Goal: Task Accomplishment & Management: Manage account settings

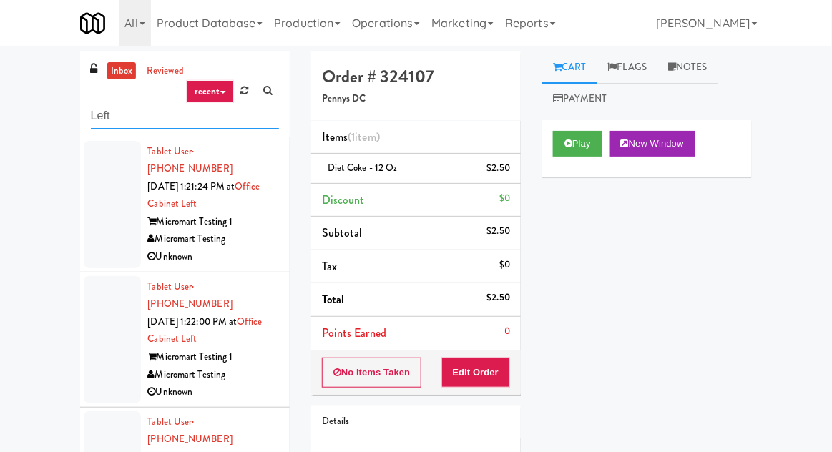
click at [104, 120] on input "Left" at bounding box center [185, 116] width 188 height 26
click at [100, 117] on input "Left" at bounding box center [185, 116] width 188 height 26
type input "Combo"
click at [33, 70] on div "inbox reviewed recent all unclear take inventory issue suspicious failed recent…" at bounding box center [416, 315] width 832 height 526
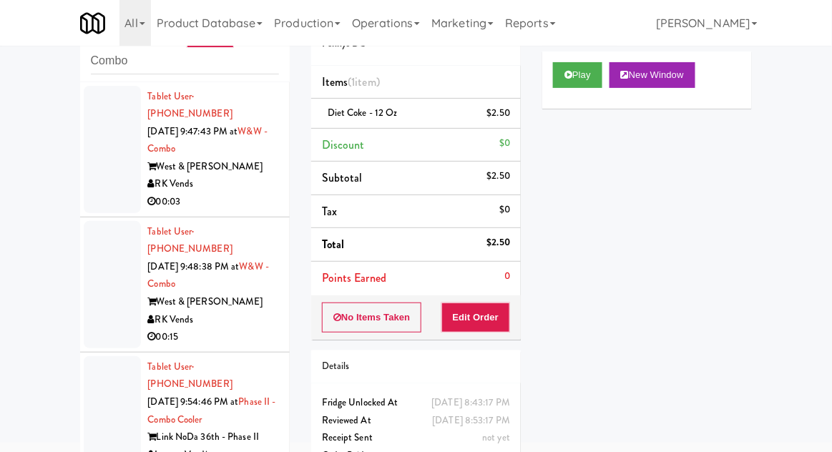
click at [97, 186] on div at bounding box center [112, 149] width 57 height 127
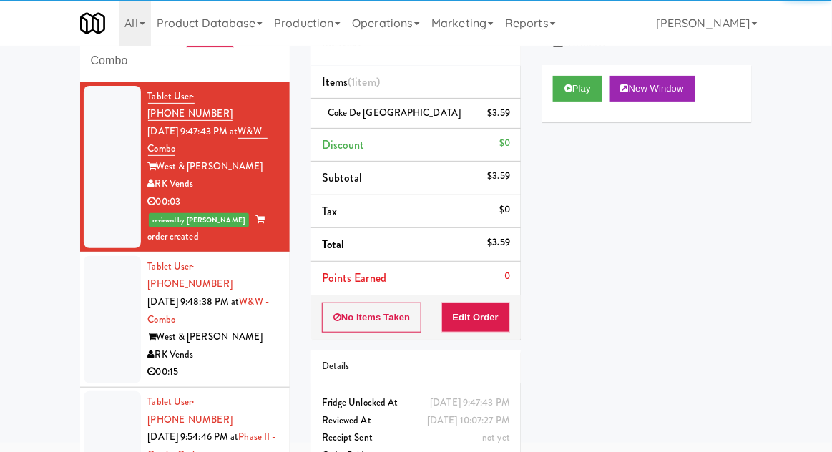
click at [113, 308] on div at bounding box center [112, 319] width 57 height 127
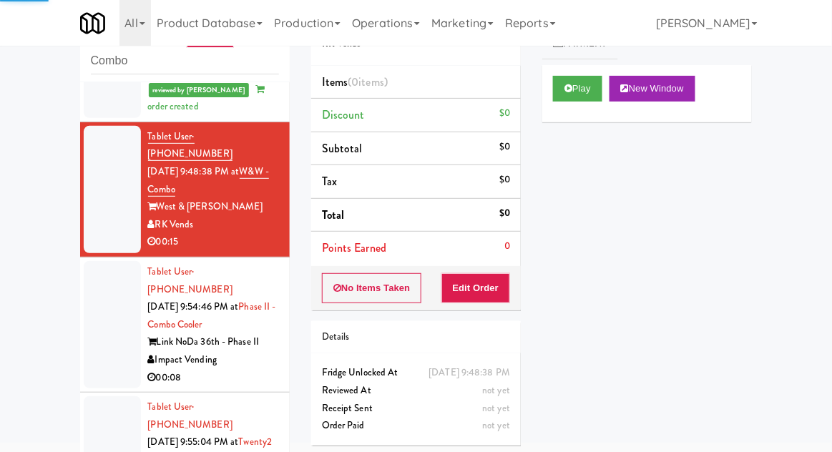
scroll to position [147, 0]
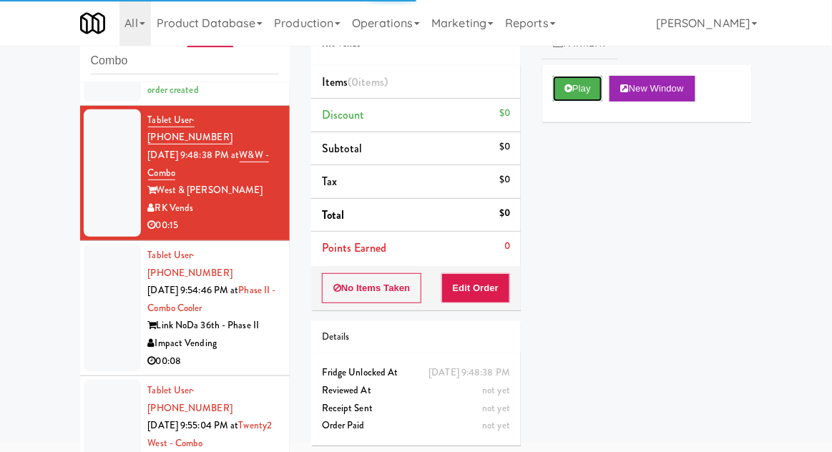
click at [585, 82] on button "Play" at bounding box center [577, 89] width 49 height 26
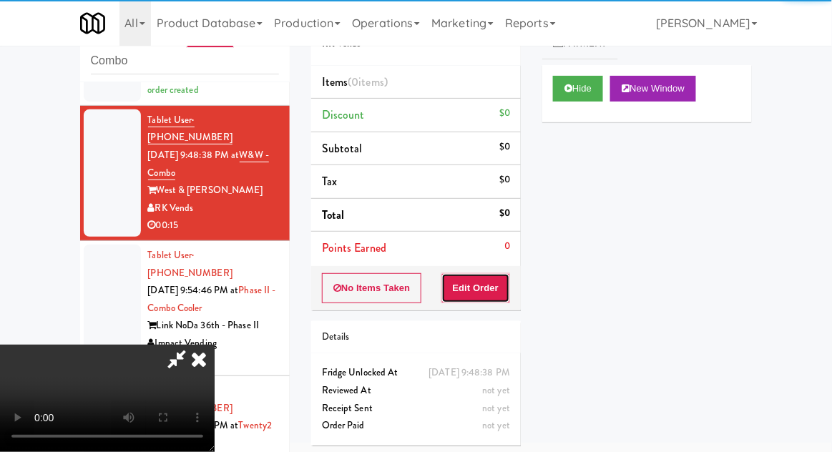
click at [491, 301] on button "Edit Order" at bounding box center [476, 288] width 69 height 30
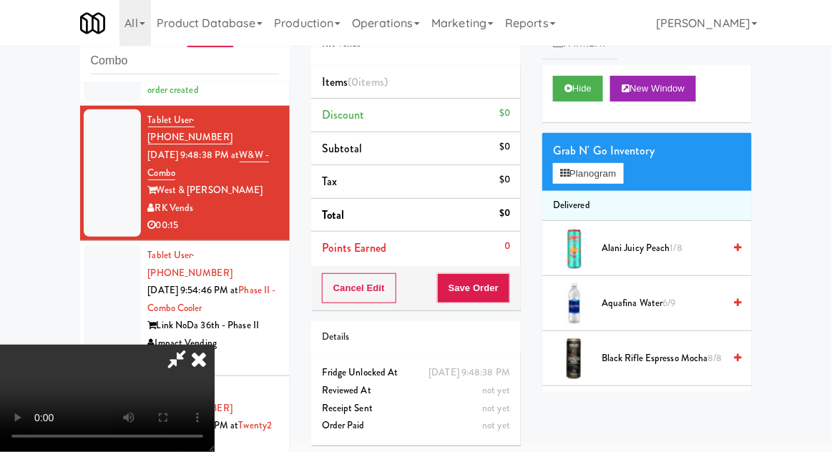
scroll to position [52, 0]
click at [598, 181] on button "Planogram" at bounding box center [588, 173] width 70 height 21
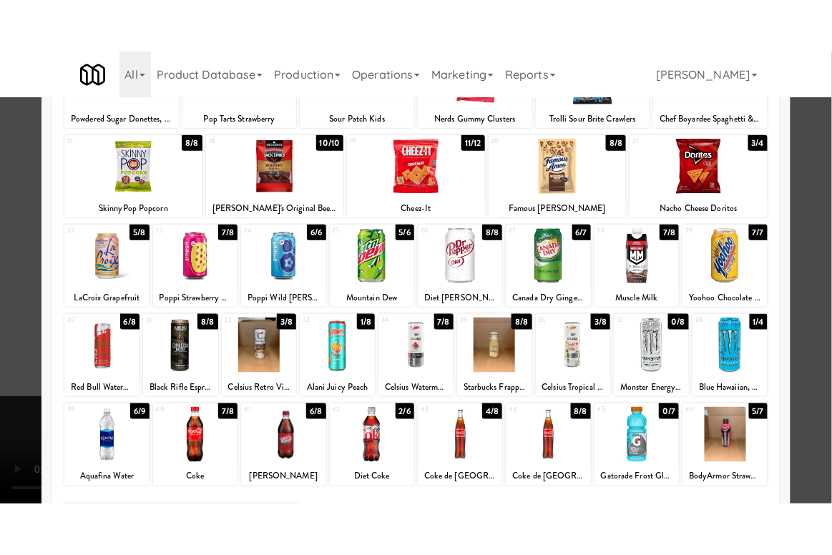
scroll to position [235, 0]
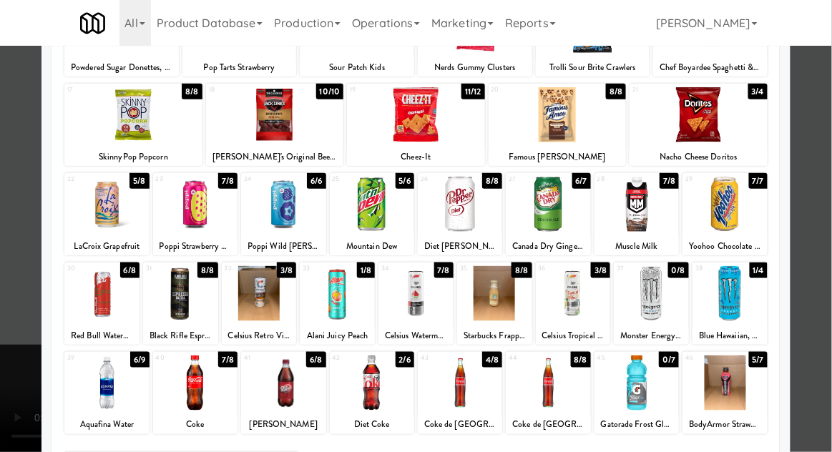
click at [829, 263] on div at bounding box center [416, 226] width 832 height 452
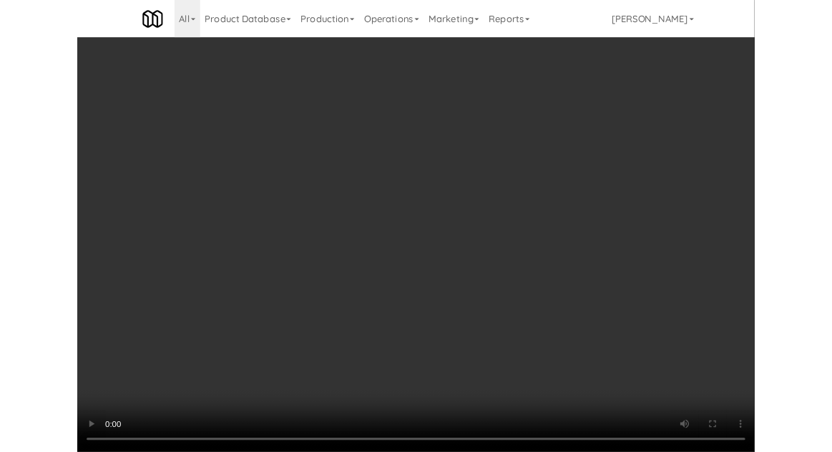
scroll to position [109, 0]
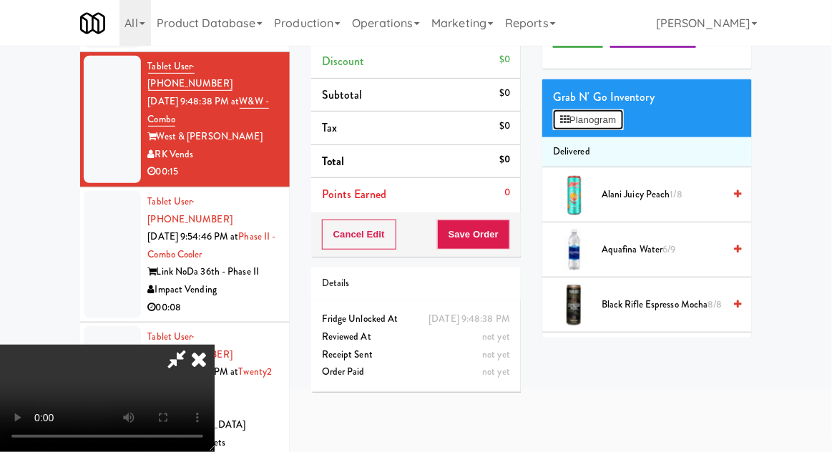
click at [613, 121] on button "Planogram" at bounding box center [588, 120] width 70 height 21
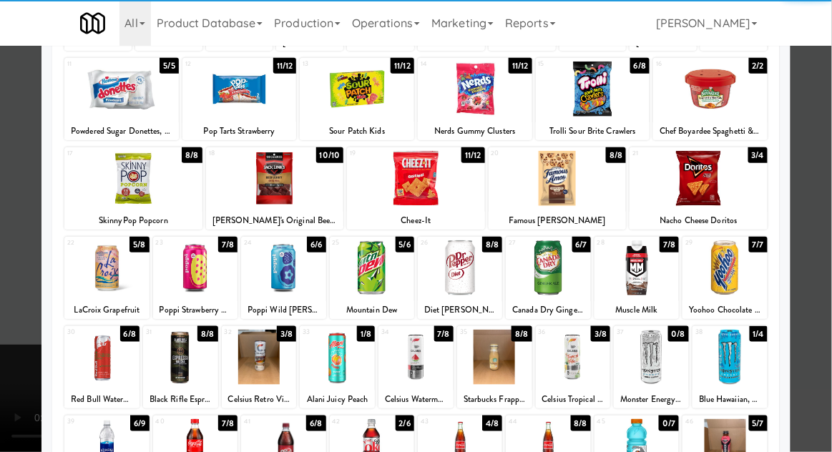
scroll to position [55, 0]
click at [585, 368] on div at bounding box center [573, 357] width 75 height 55
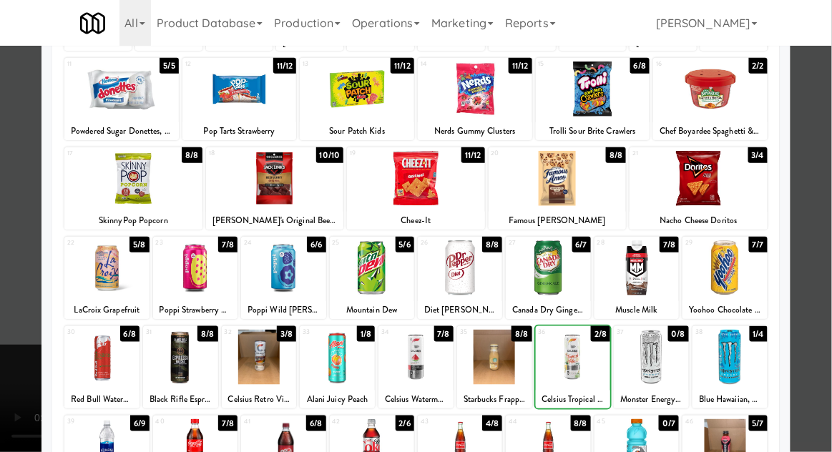
click at [817, 316] on div at bounding box center [416, 226] width 832 height 452
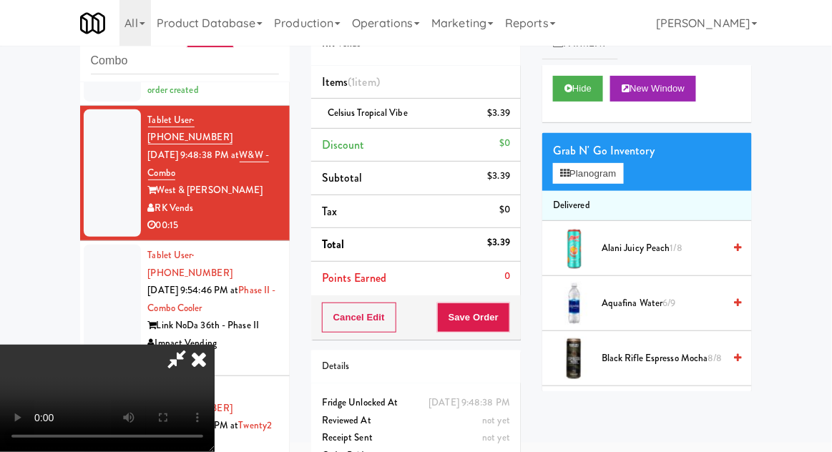
scroll to position [52, 0]
click at [510, 329] on button "Save Order" at bounding box center [473, 318] width 73 height 30
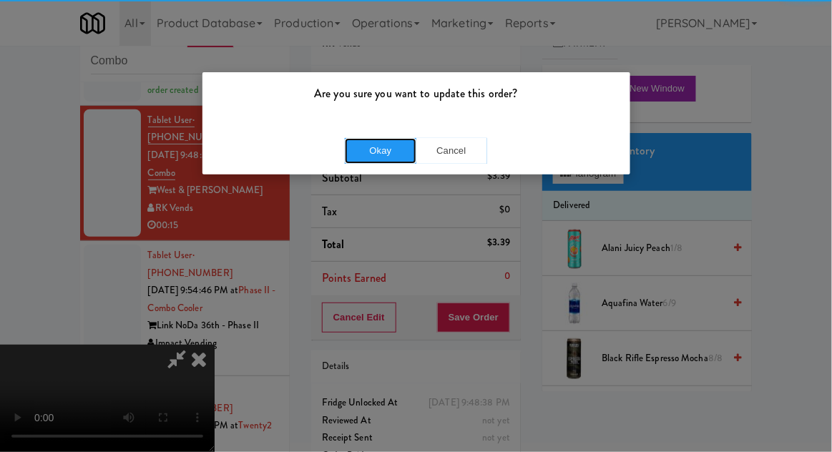
click at [367, 151] on button "Okay" at bounding box center [381, 151] width 72 height 26
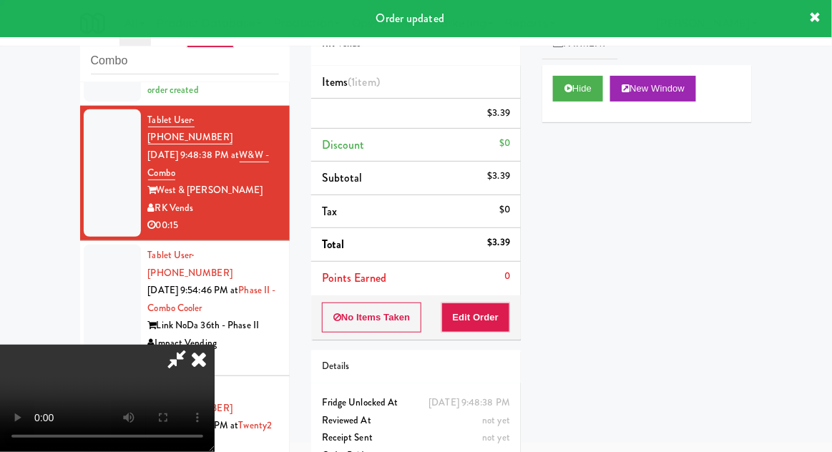
scroll to position [0, 0]
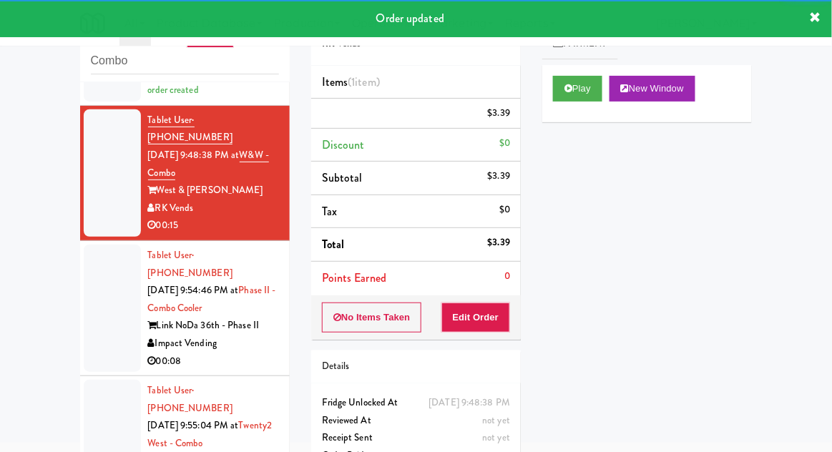
click at [82, 298] on li "Tablet User · (980) 427-6900 [DATE] 9:54:46 PM at Phase II - Combo Cooler Link …" at bounding box center [185, 308] width 210 height 135
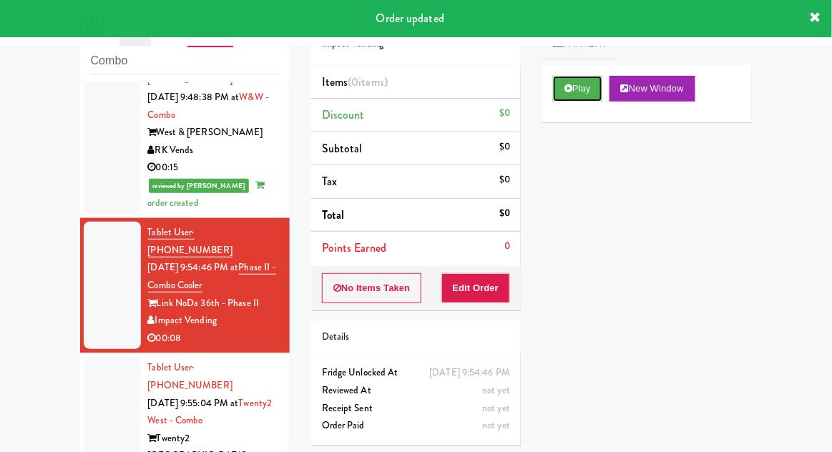
click at [582, 89] on button "Play" at bounding box center [577, 89] width 49 height 26
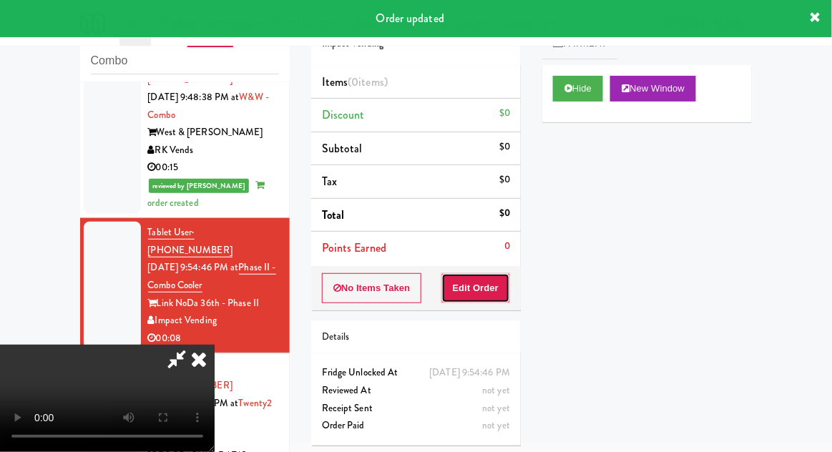
click at [493, 295] on button "Edit Order" at bounding box center [476, 288] width 69 height 30
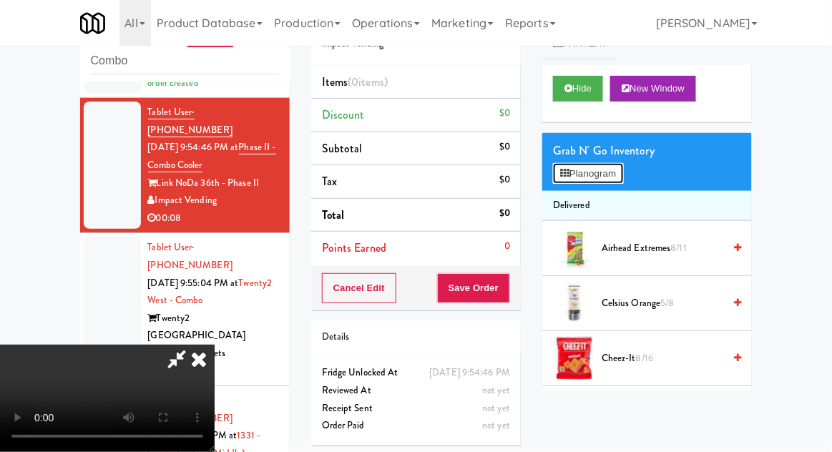
click at [617, 178] on button "Planogram" at bounding box center [588, 173] width 70 height 21
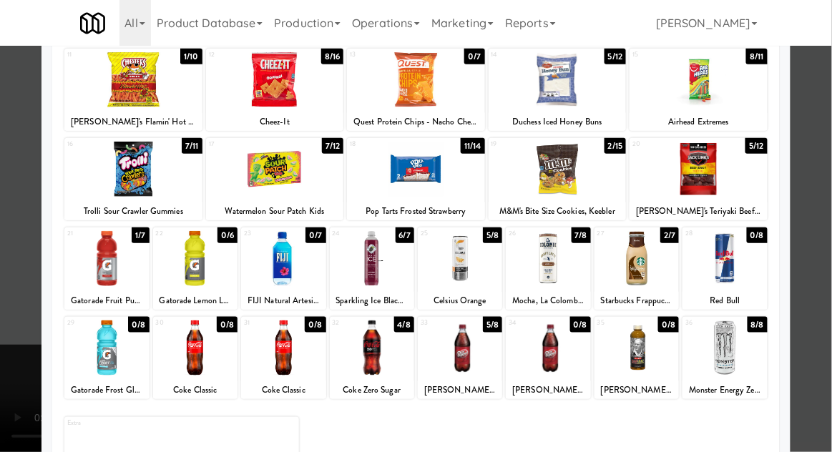
scroll to position [188, 0]
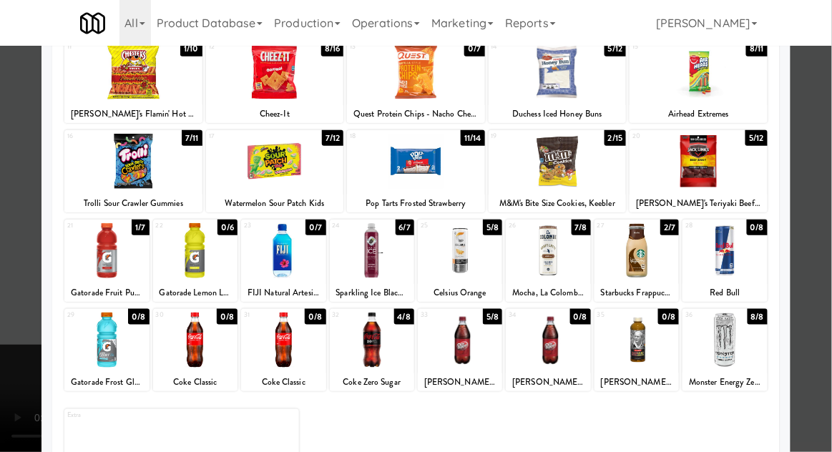
click at [361, 274] on div at bounding box center [372, 250] width 84 height 55
click at [814, 187] on div at bounding box center [416, 226] width 832 height 452
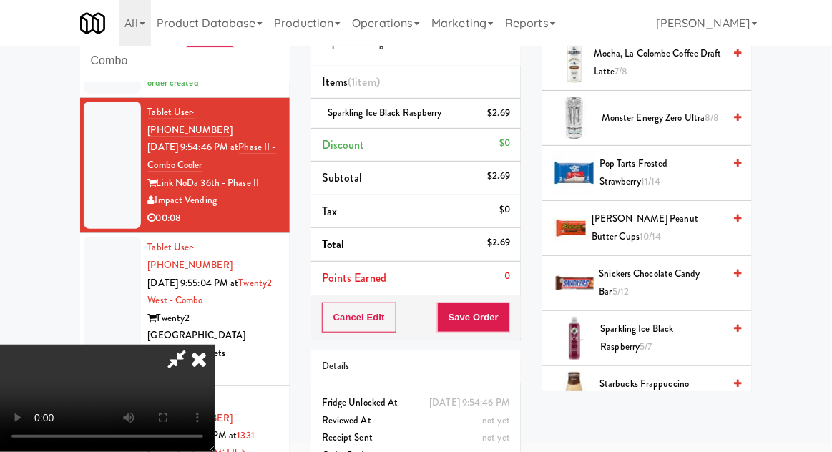
scroll to position [951, 0]
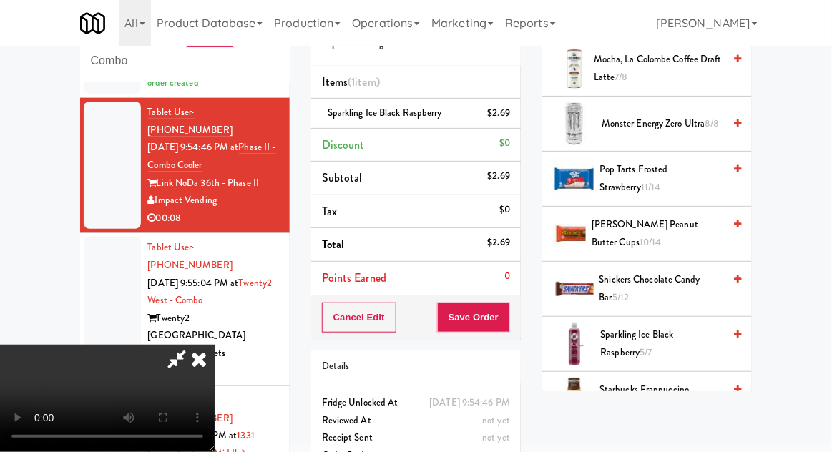
click at [701, 273] on span "Snickers Chocolate Candy Bar 5/12" at bounding box center [662, 288] width 125 height 35
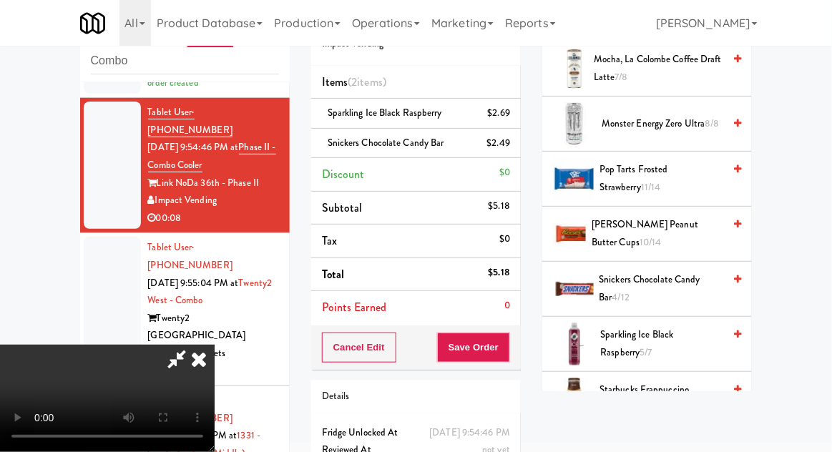
click at [517, 349] on div "Cancel Edit Save Order" at bounding box center [416, 348] width 210 height 44
click at [507, 354] on button "Save Order" at bounding box center [473, 348] width 73 height 30
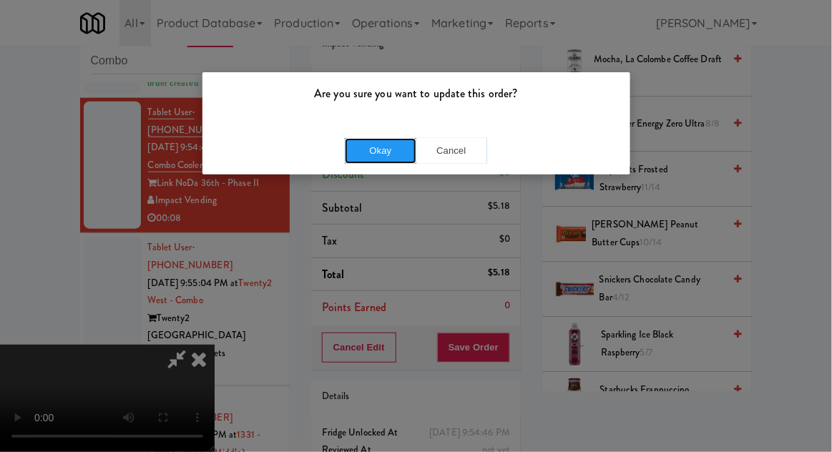
click at [356, 156] on button "Okay" at bounding box center [381, 151] width 72 height 26
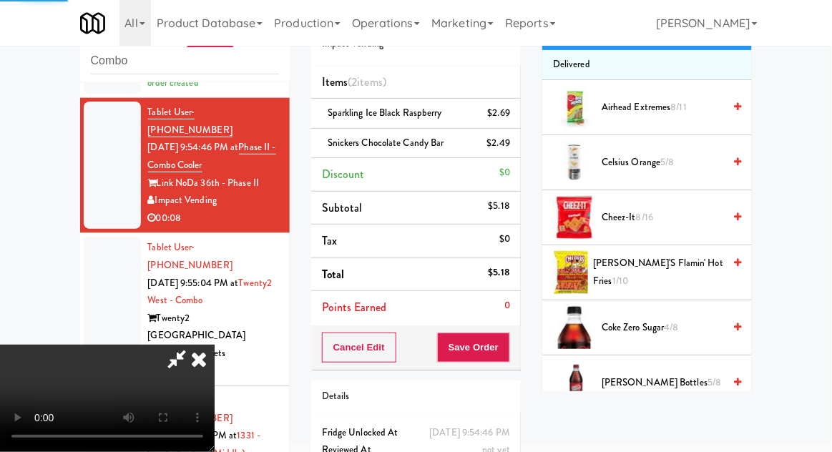
scroll to position [0, 0]
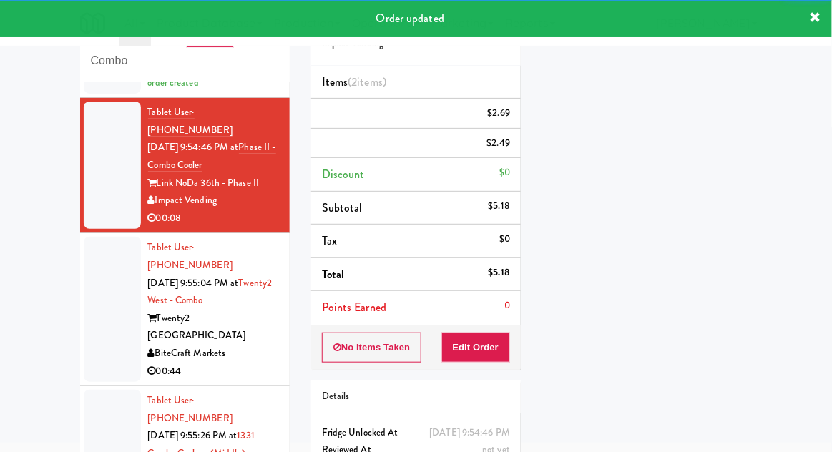
click at [86, 287] on div at bounding box center [112, 309] width 57 height 145
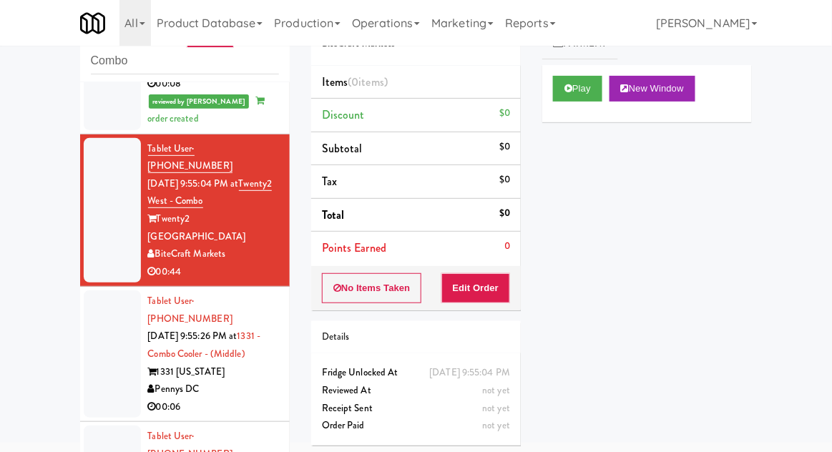
scroll to position [464, 0]
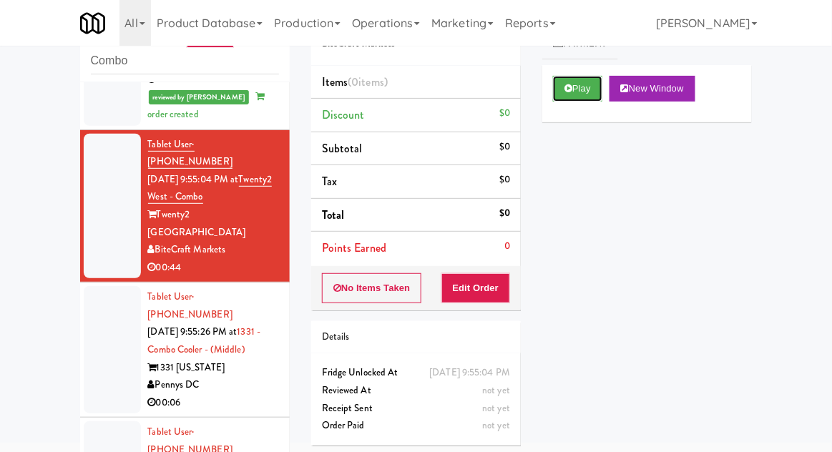
click at [578, 98] on button "Play" at bounding box center [577, 89] width 49 height 26
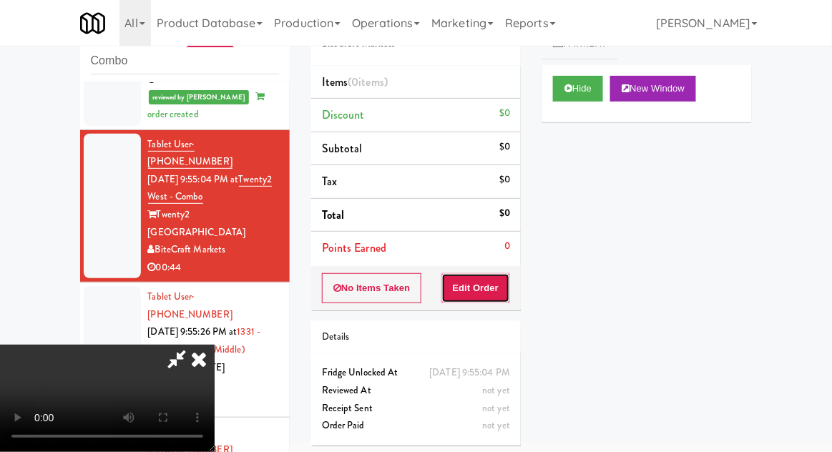
click at [485, 284] on button "Edit Order" at bounding box center [476, 288] width 69 height 30
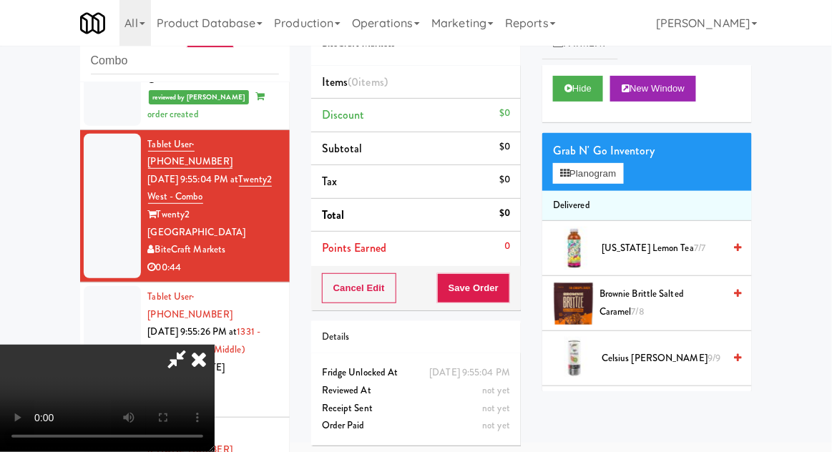
click at [33, 128] on div "inbox reviewed recent all unclear take inventory issue suspicious failed recent…" at bounding box center [416, 259] width 832 height 526
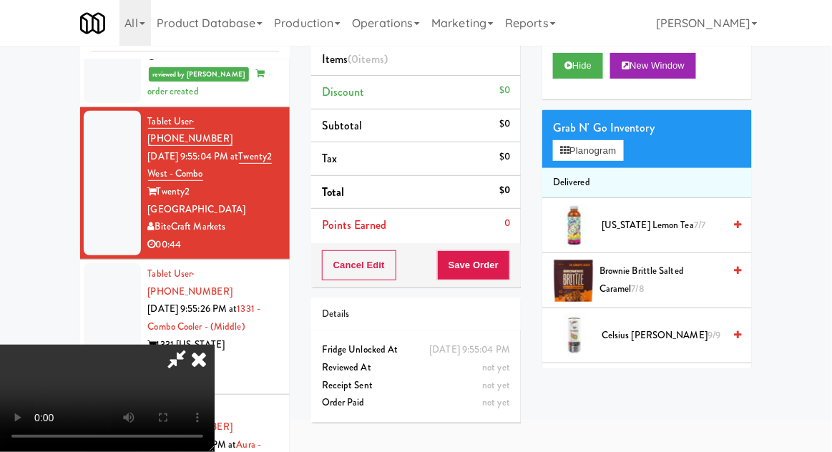
scroll to position [95, 0]
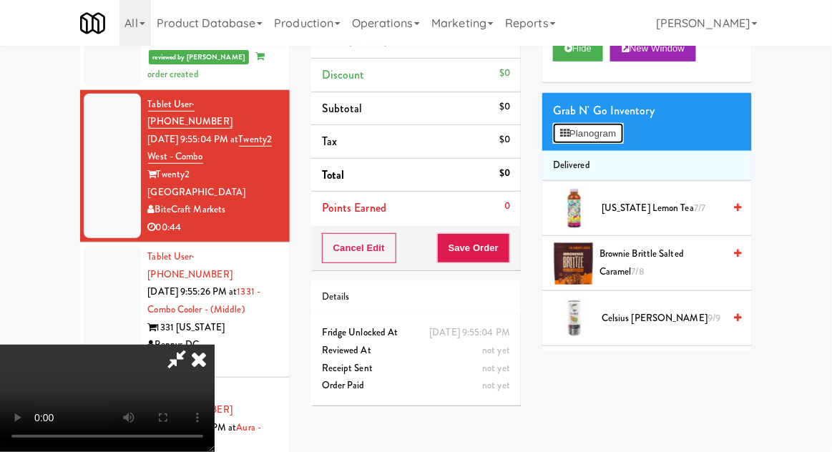
click at [598, 127] on button "Planogram" at bounding box center [588, 133] width 70 height 21
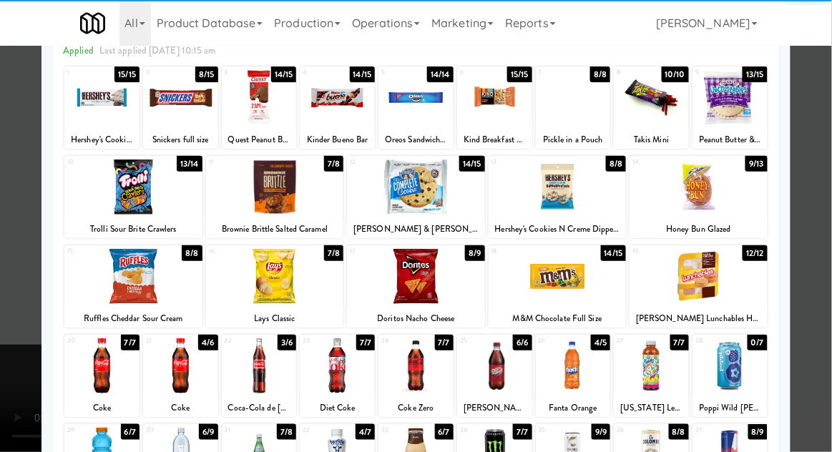
scroll to position [92, 0]
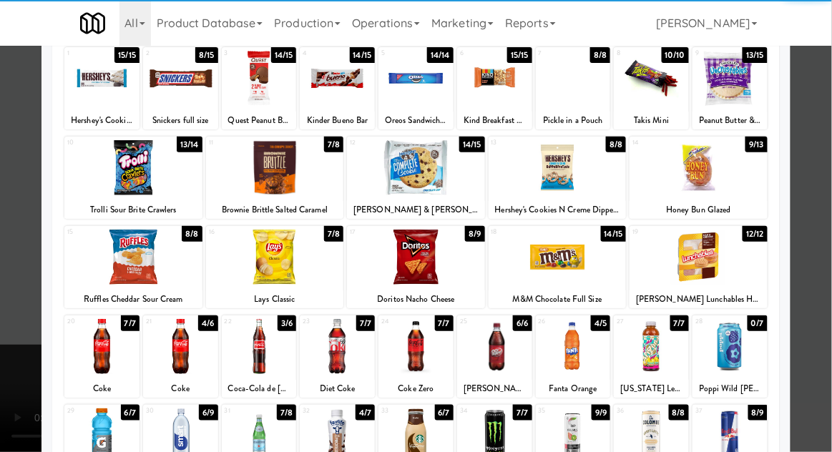
click at [97, 351] on div at bounding box center [101, 346] width 75 height 55
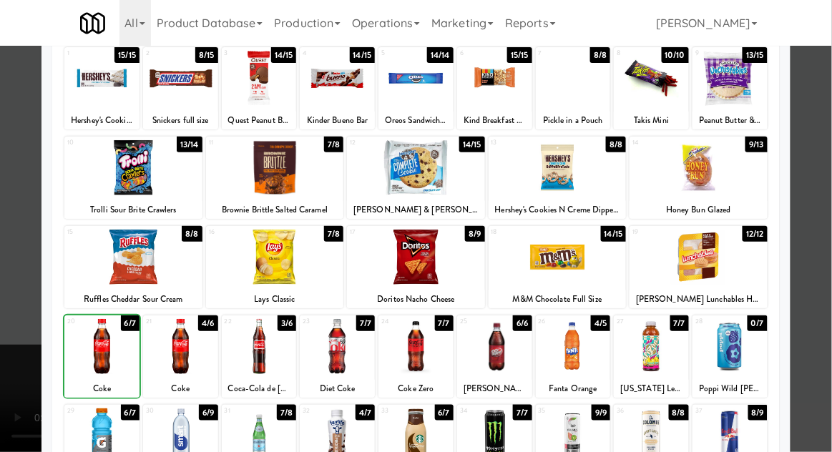
click at [795, 230] on div at bounding box center [416, 226] width 832 height 452
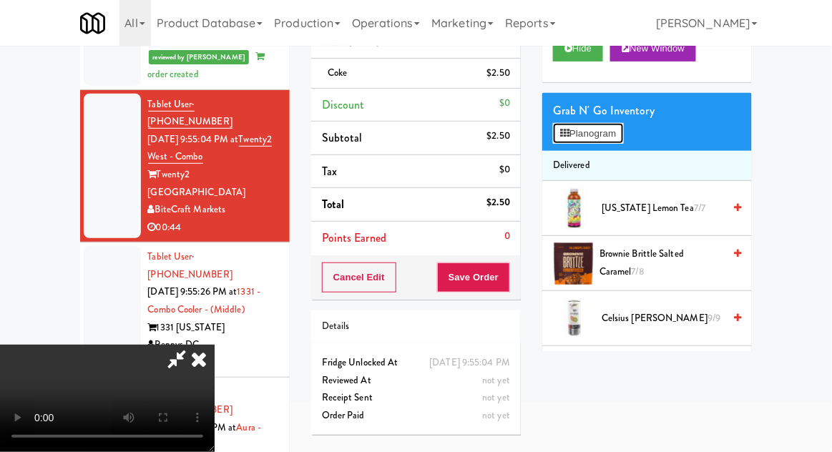
click at [613, 140] on button "Planogram" at bounding box center [588, 133] width 70 height 21
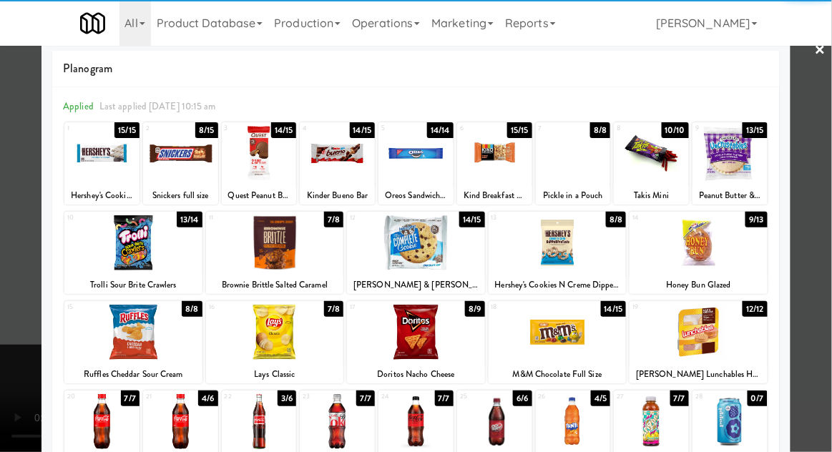
scroll to position [16, 0]
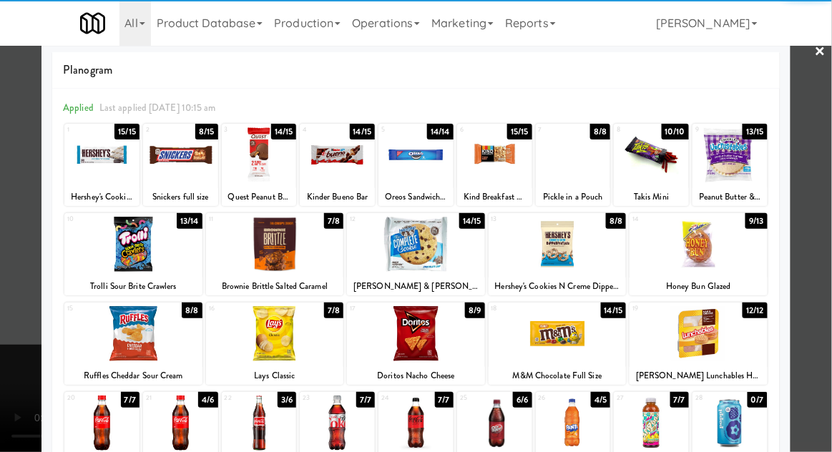
click at [92, 418] on div at bounding box center [101, 423] width 75 height 55
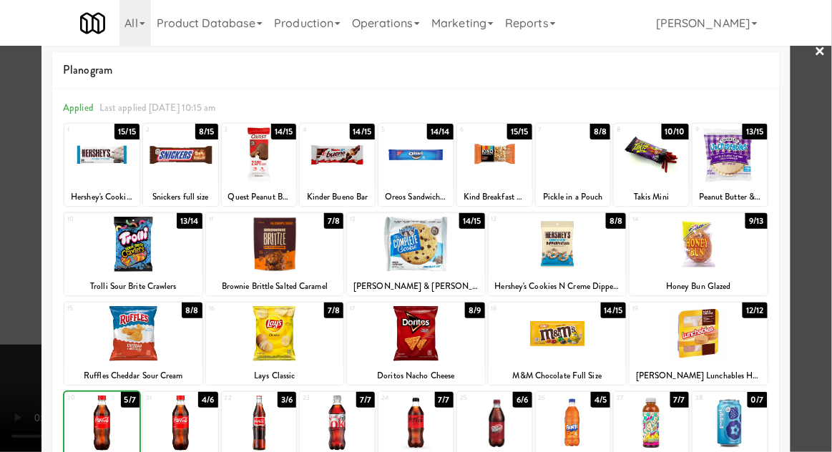
click at [814, 292] on div at bounding box center [416, 226] width 832 height 452
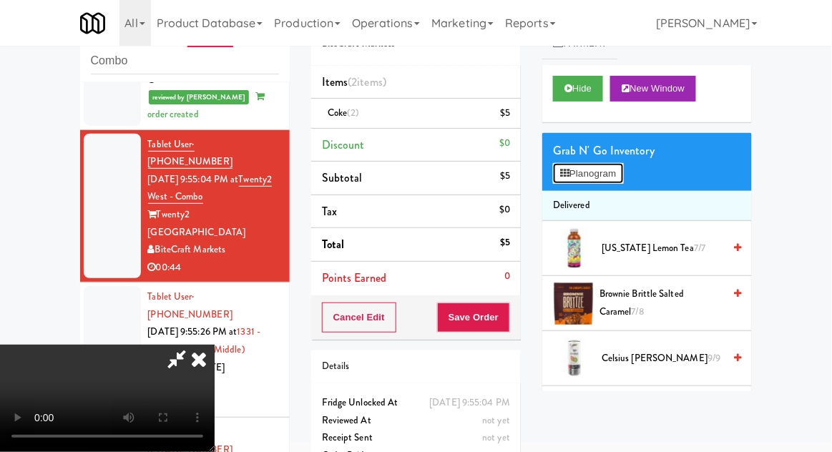
click at [603, 179] on button "Planogram" at bounding box center [588, 173] width 70 height 21
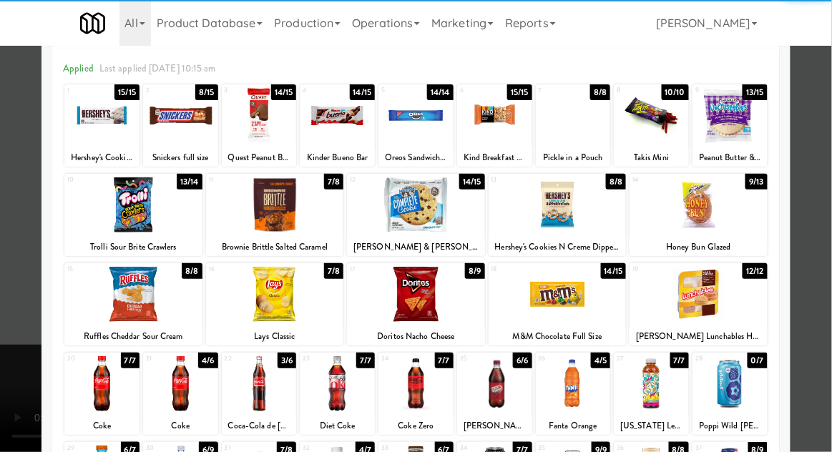
scroll to position [72, 0]
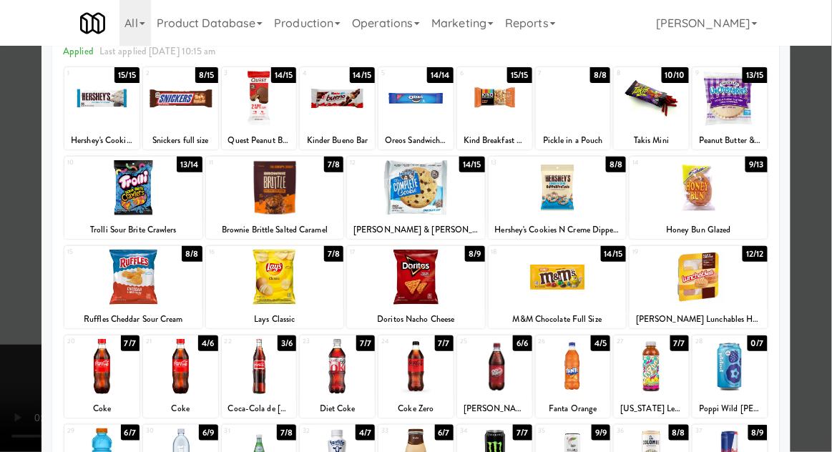
click at [413, 371] on div at bounding box center [416, 366] width 75 height 55
click at [822, 266] on div at bounding box center [416, 226] width 832 height 452
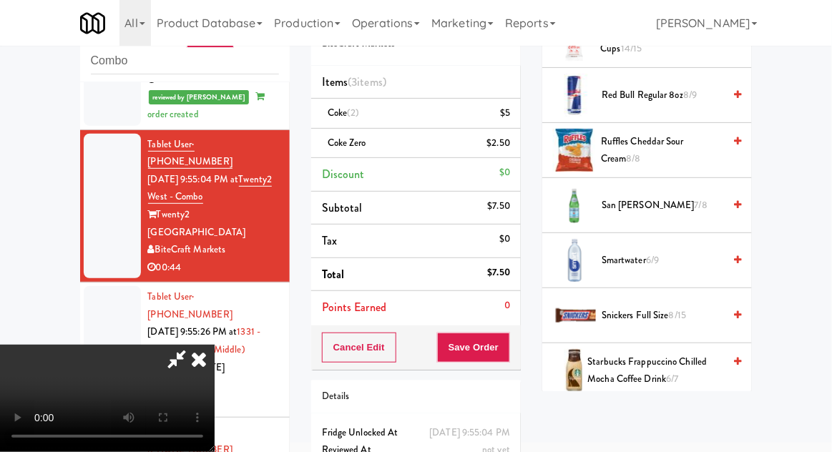
scroll to position [1726, 0]
click at [686, 308] on span "8/15" at bounding box center [677, 315] width 17 height 14
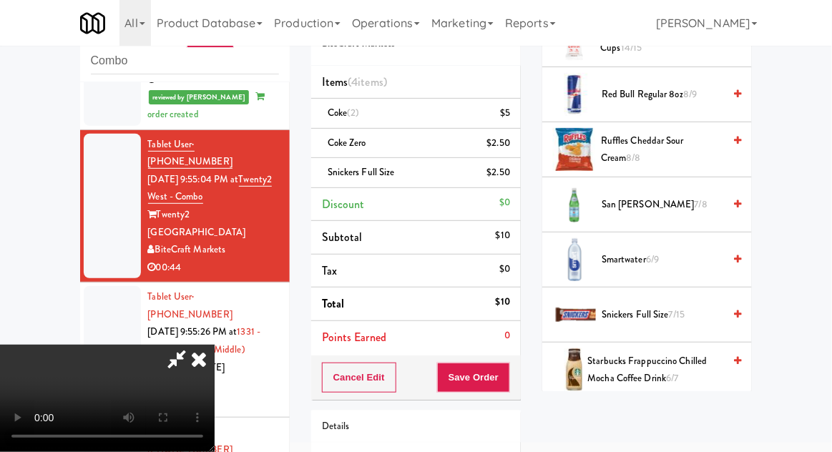
click at [509, 172] on div "$2.50" at bounding box center [499, 173] width 24 height 18
click at [513, 174] on icon at bounding box center [511, 177] width 7 height 9
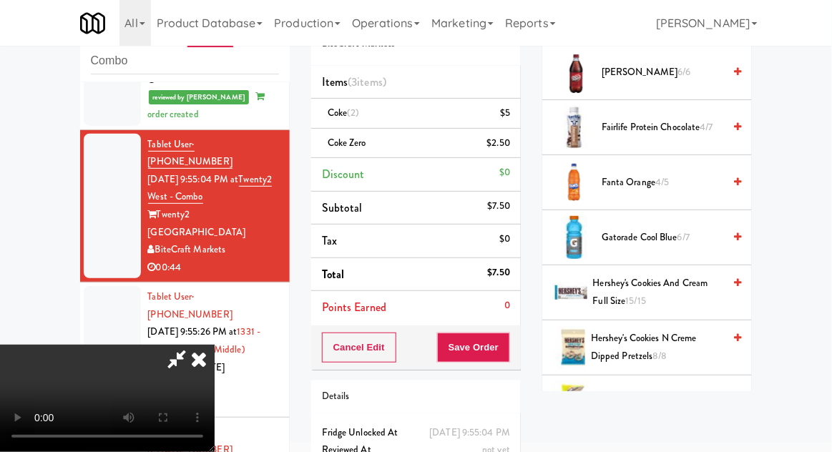
scroll to position [674, 0]
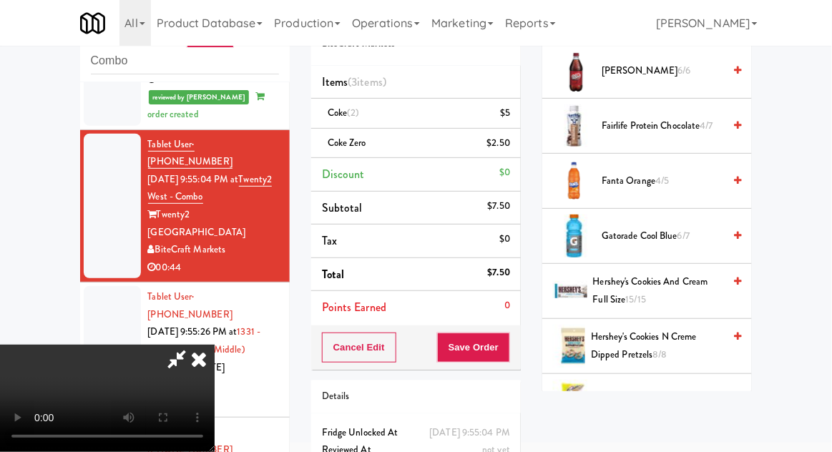
click at [689, 282] on span "Hershey's Cookies and Cream full size 15/15" at bounding box center [658, 290] width 131 height 35
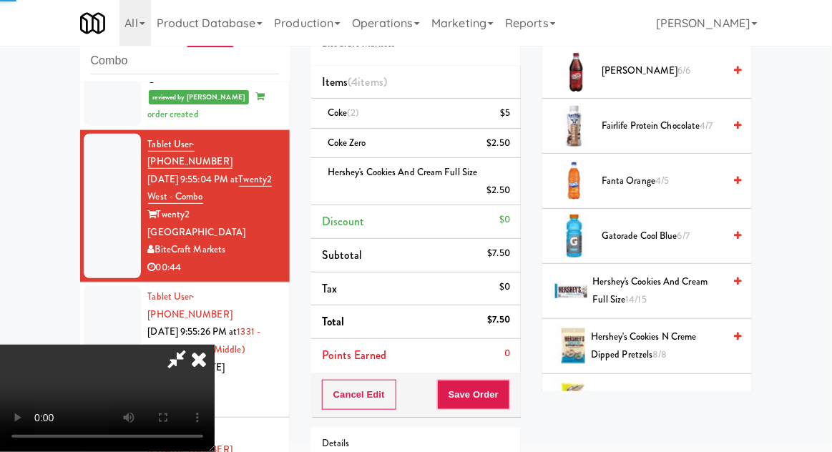
click at [685, 287] on span "Hershey's Cookies and Cream full size 14/15" at bounding box center [658, 290] width 131 height 35
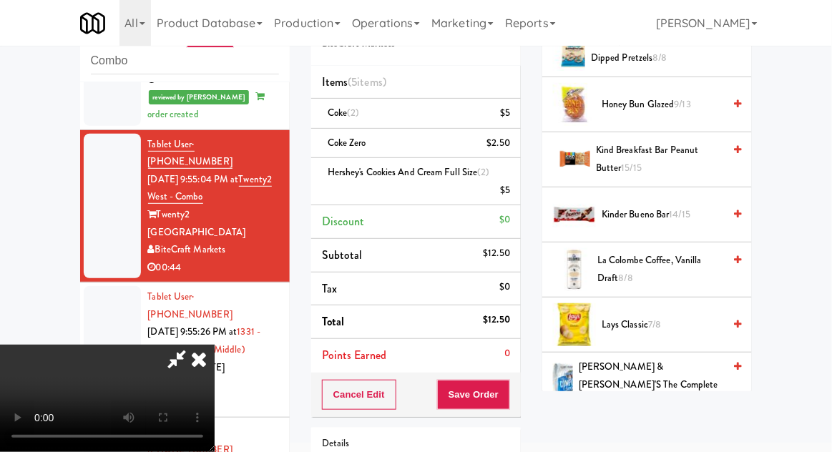
scroll to position [977, 0]
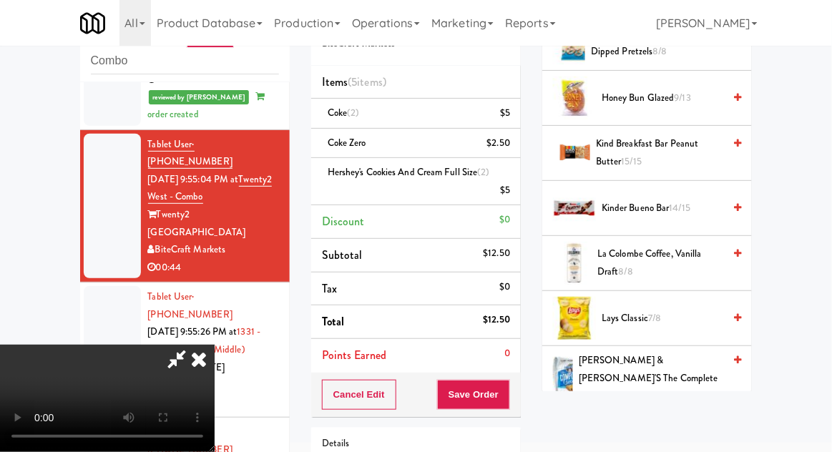
click at [676, 315] on span "Lays Classic 7/8" at bounding box center [663, 319] width 122 height 18
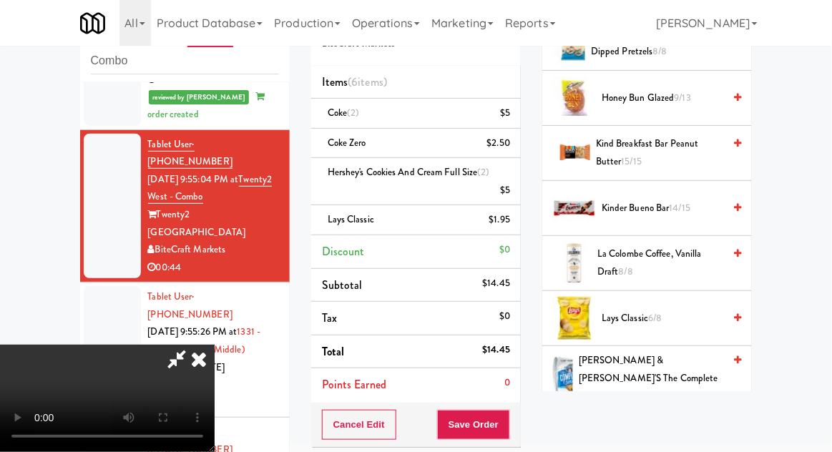
click at [507, 186] on div "$5" at bounding box center [505, 191] width 10 height 18
click at [512, 193] on icon at bounding box center [511, 195] width 7 height 9
click at [510, 190] on div "$2.50" at bounding box center [499, 191] width 24 height 18
click at [512, 194] on icon at bounding box center [511, 195] width 7 height 9
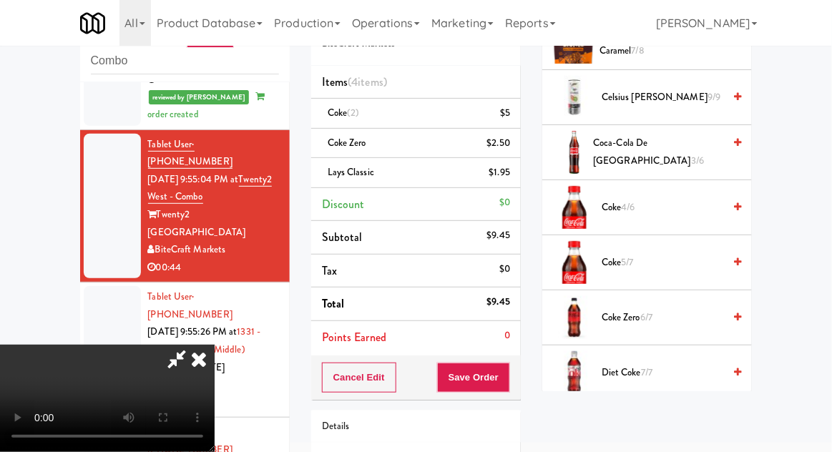
scroll to position [0, 0]
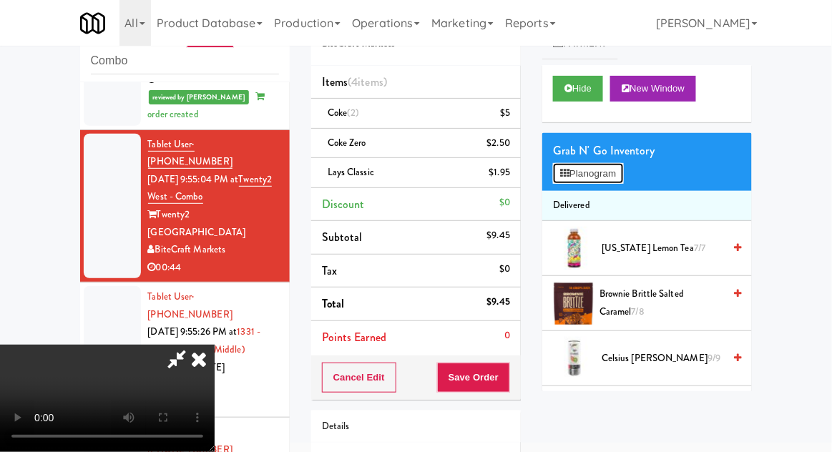
click at [616, 175] on button "Planogram" at bounding box center [588, 173] width 70 height 21
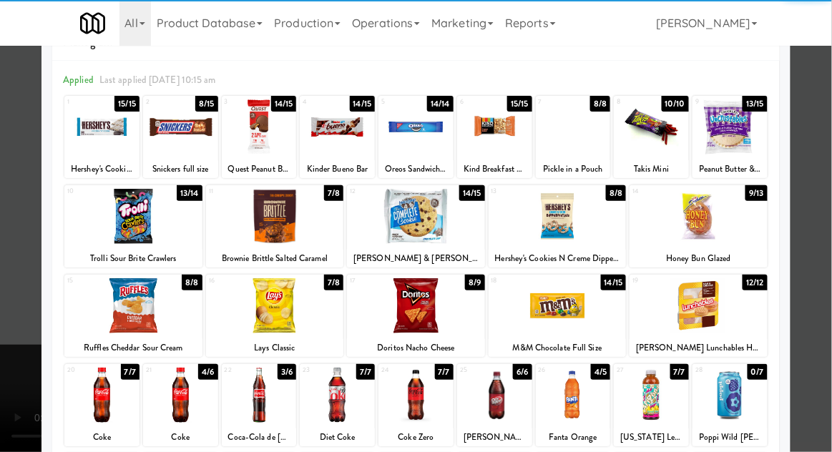
scroll to position [75, 0]
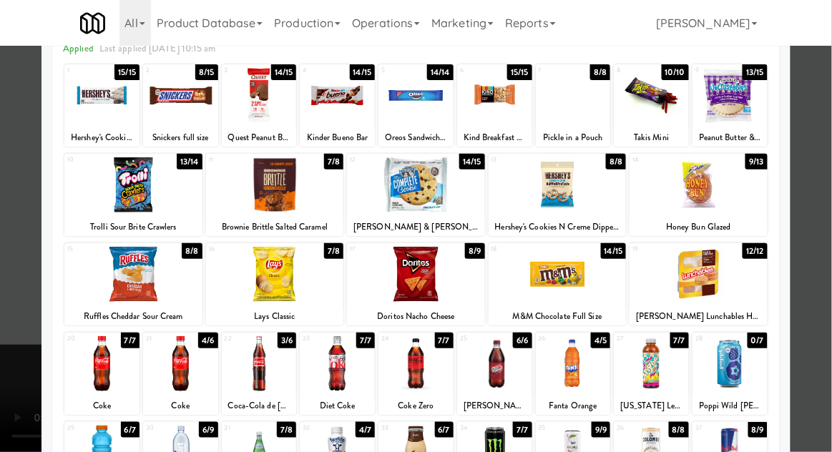
click at [175, 370] on div at bounding box center [180, 363] width 75 height 55
click at [805, 263] on div at bounding box center [416, 226] width 832 height 452
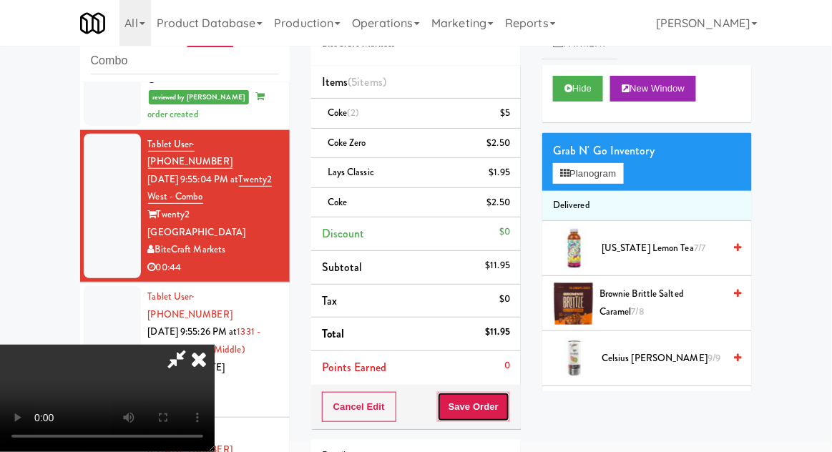
click at [504, 404] on button "Save Order" at bounding box center [473, 407] width 73 height 30
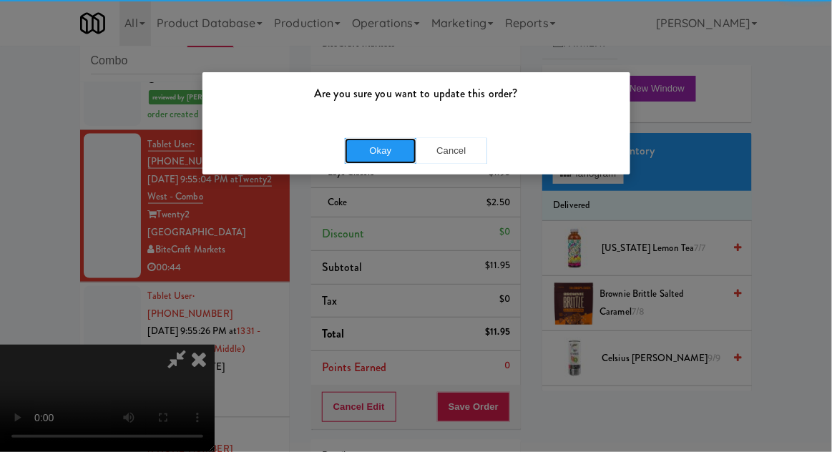
click at [380, 161] on button "Okay" at bounding box center [381, 151] width 72 height 26
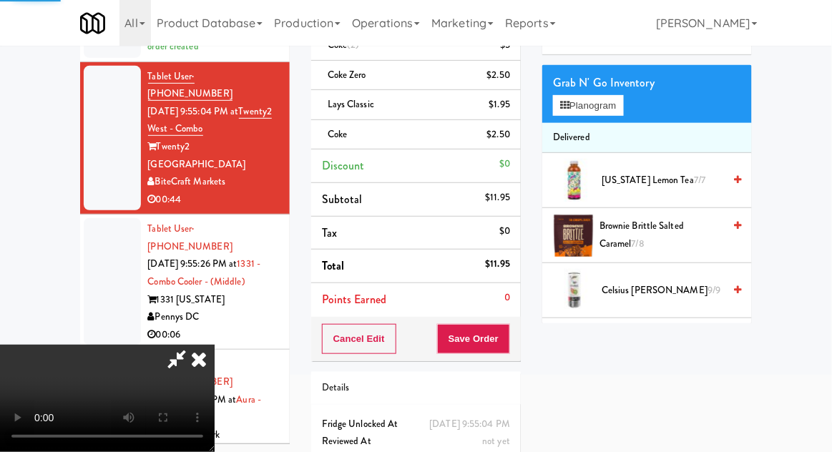
scroll to position [125, 0]
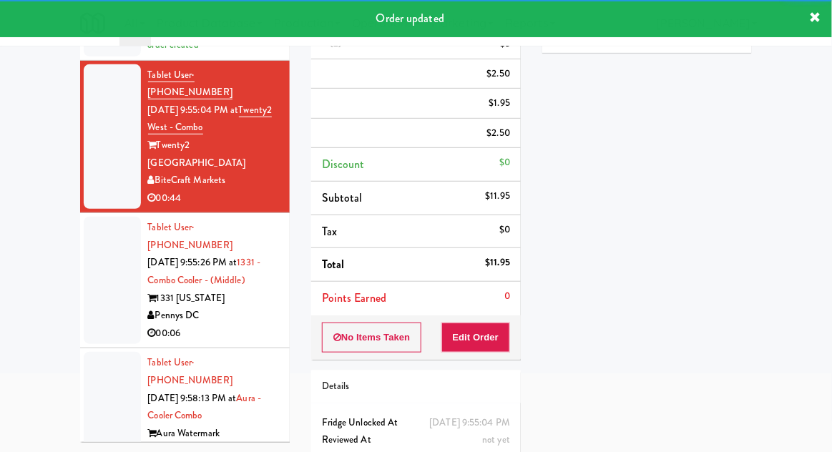
click at [100, 228] on div at bounding box center [112, 280] width 57 height 127
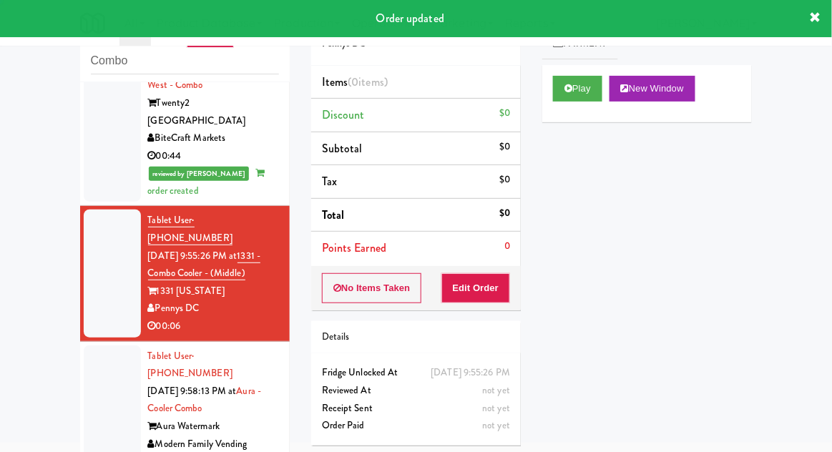
scroll to position [787, 0]
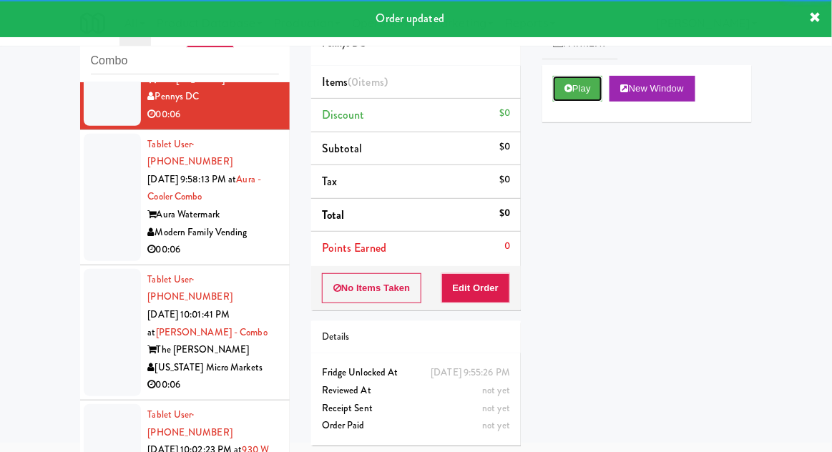
click at [590, 90] on button "Play" at bounding box center [577, 89] width 49 height 26
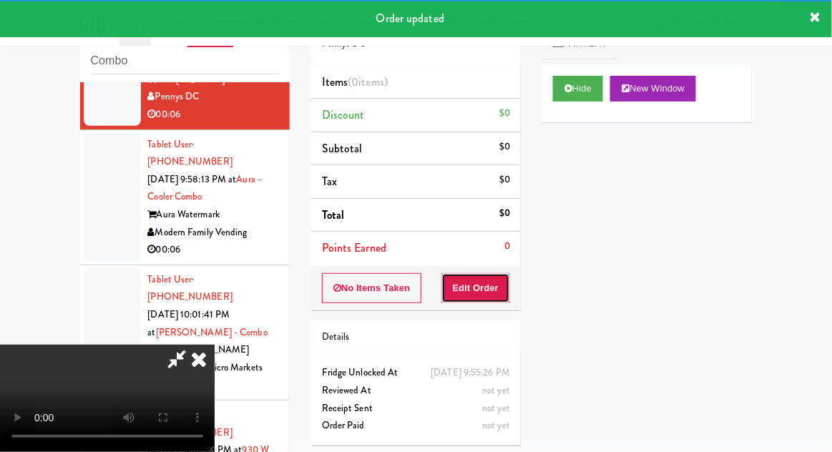
click at [486, 286] on button "Edit Order" at bounding box center [476, 288] width 69 height 30
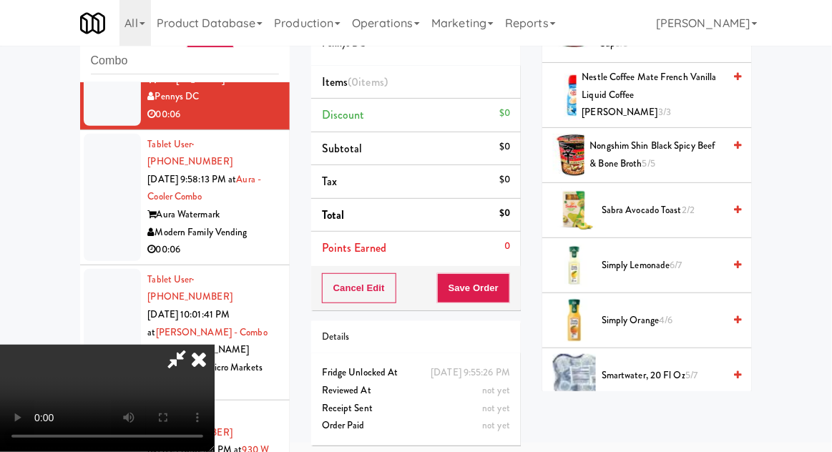
scroll to position [1136, 0]
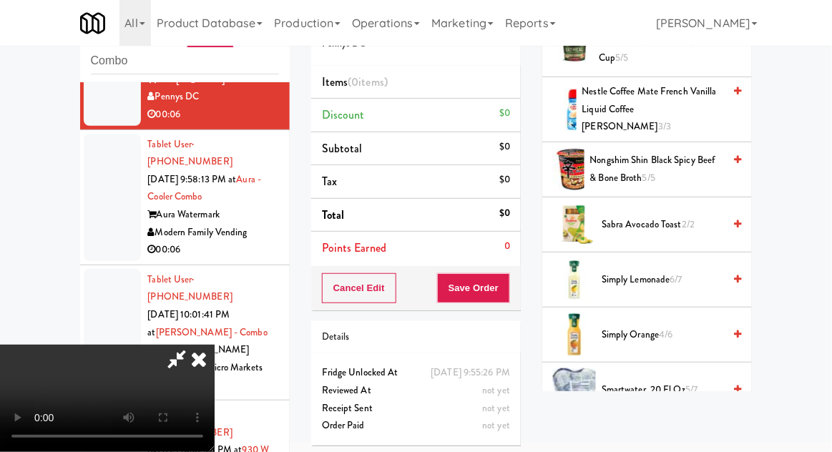
click at [669, 328] on span "4/6" at bounding box center [666, 335] width 14 height 14
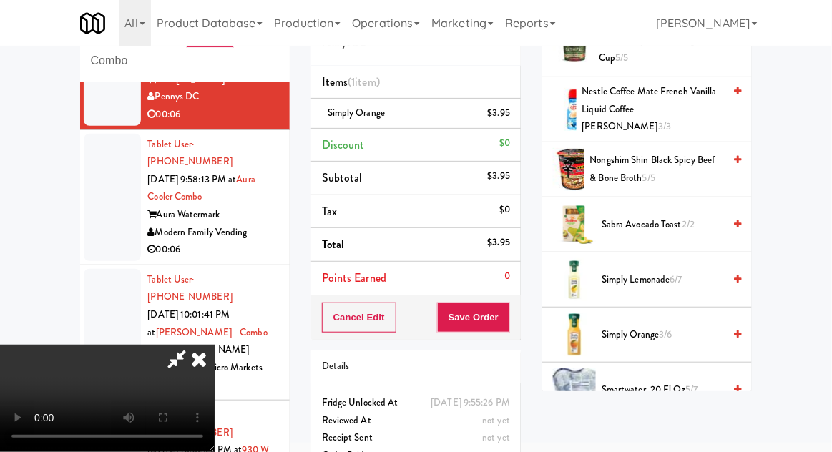
click at [672, 328] on span "3/6" at bounding box center [665, 335] width 13 height 14
click at [510, 326] on button "Save Order" at bounding box center [473, 318] width 73 height 30
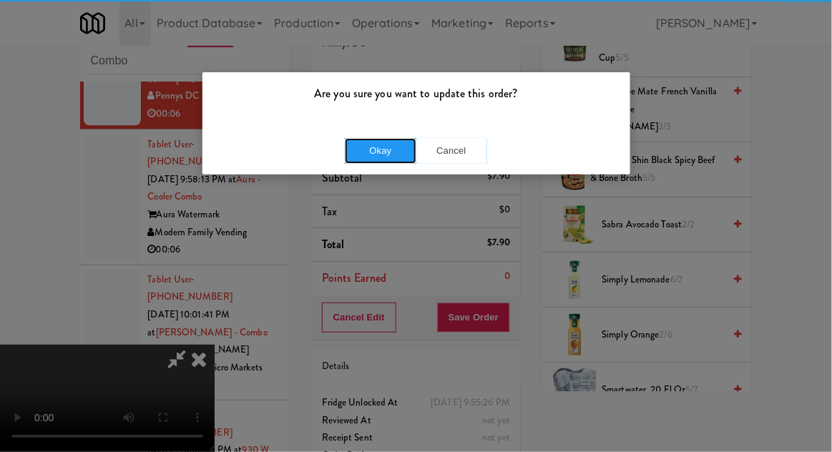
click at [381, 160] on button "Okay" at bounding box center [381, 151] width 72 height 26
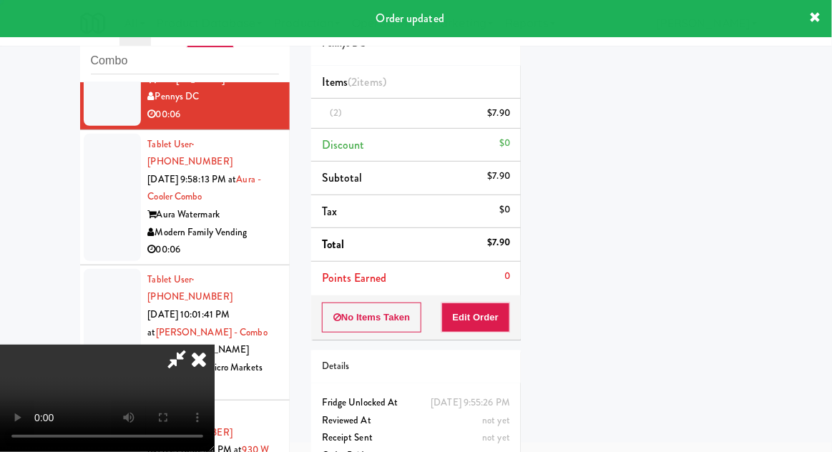
scroll to position [0, 0]
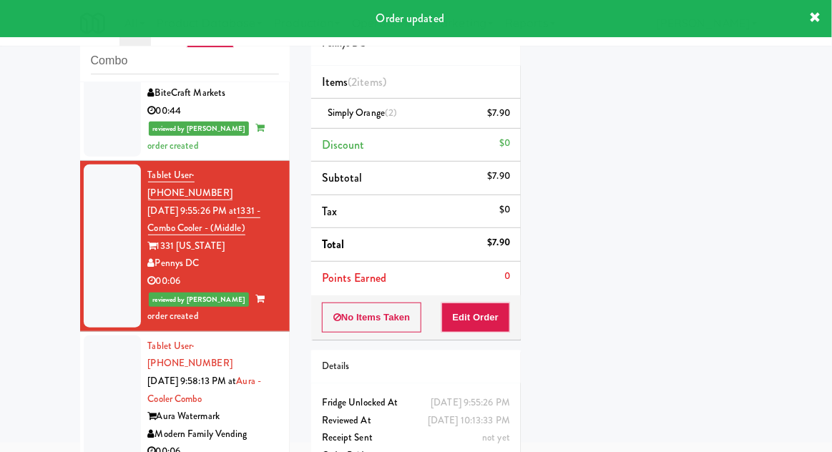
click at [101, 336] on div at bounding box center [112, 399] width 57 height 127
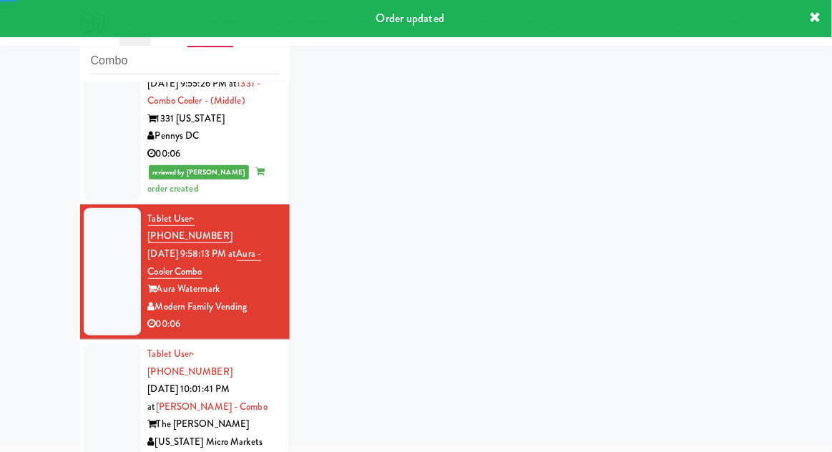
scroll to position [822, 0]
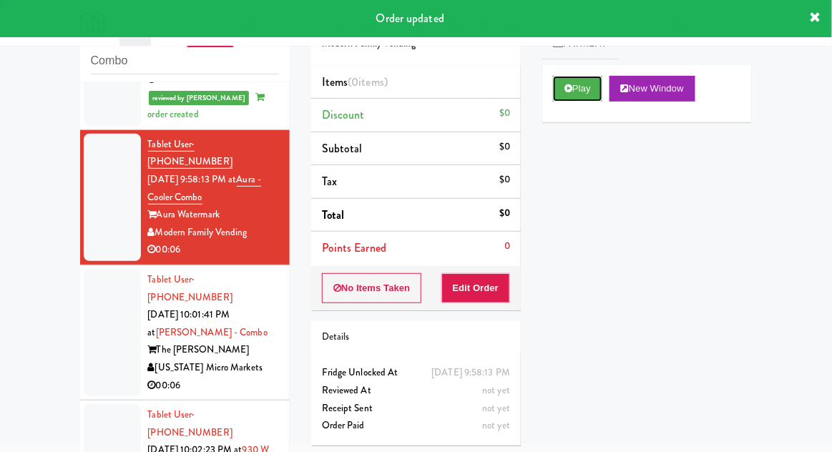
click at [580, 91] on button "Play" at bounding box center [577, 89] width 49 height 26
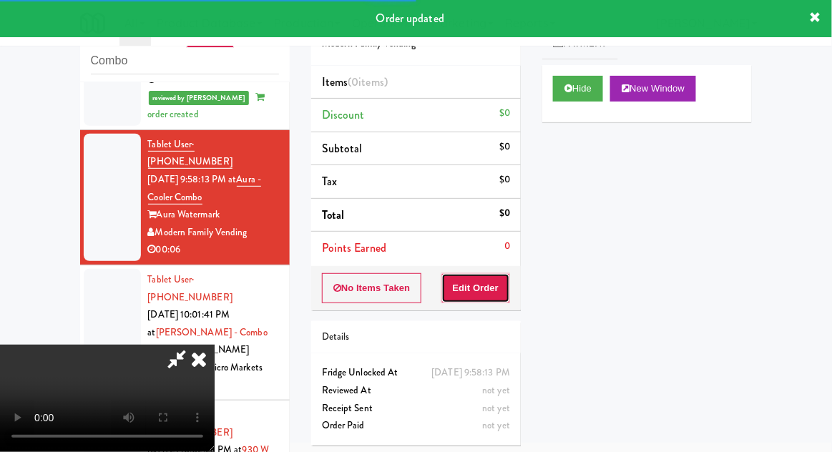
click at [495, 289] on button "Edit Order" at bounding box center [476, 288] width 69 height 30
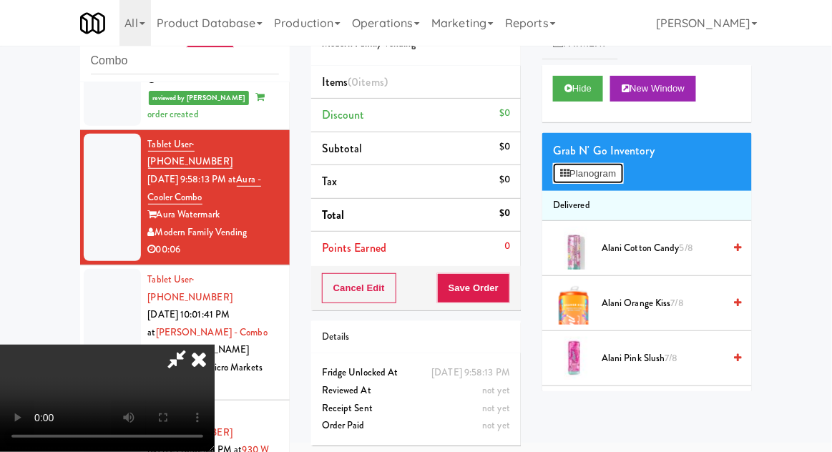
click at [602, 182] on button "Planogram" at bounding box center [588, 173] width 70 height 21
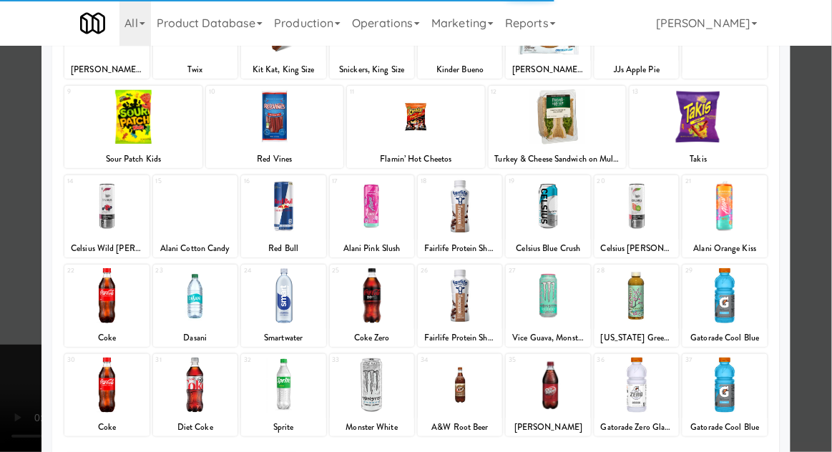
scroll to position [181, 0]
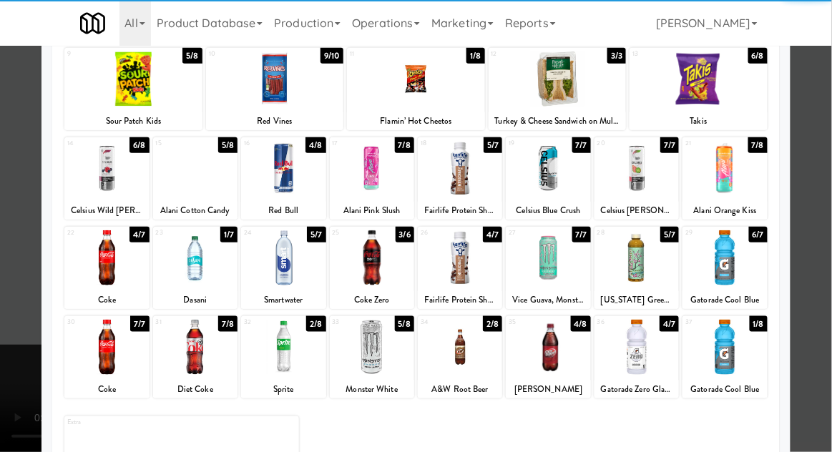
click at [568, 359] on div at bounding box center [548, 347] width 84 height 55
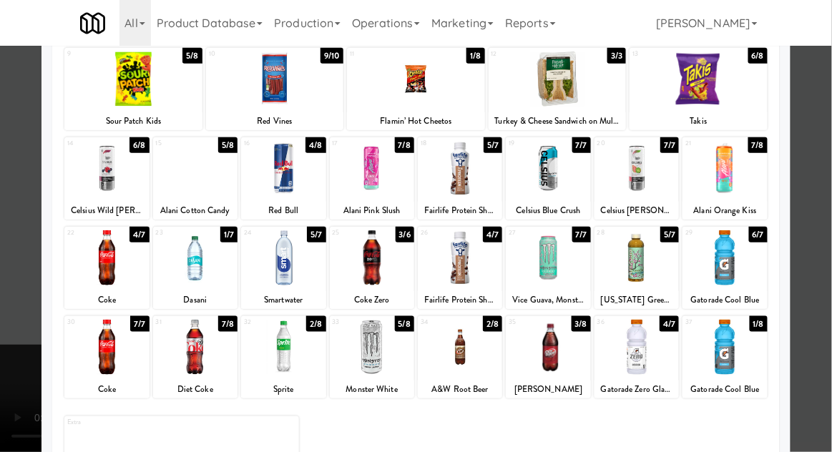
click at [26, 349] on div at bounding box center [416, 226] width 832 height 452
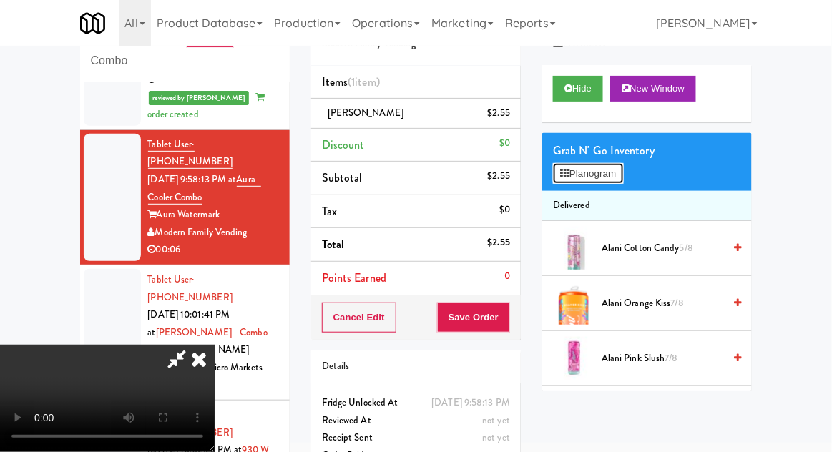
click at [623, 176] on button "Planogram" at bounding box center [588, 173] width 70 height 21
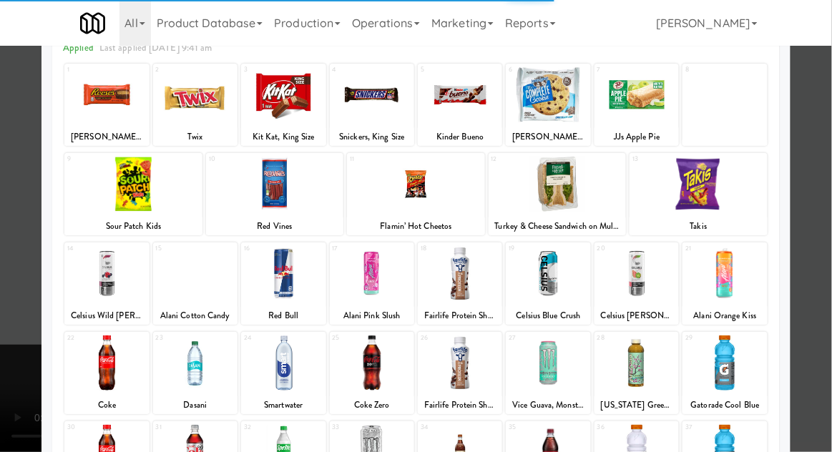
scroll to position [181, 0]
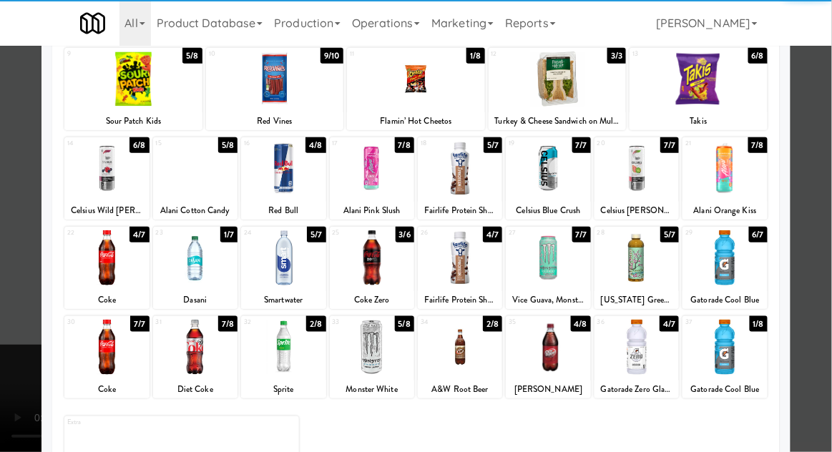
click at [96, 358] on div at bounding box center [106, 347] width 84 height 55
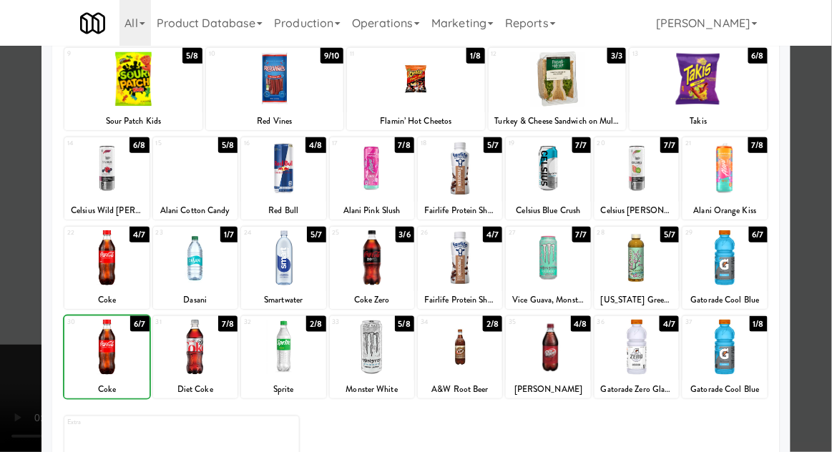
click at [789, 230] on div "Planogram Applied Last applied [DATE] 9:41 am 1 8/12 [PERSON_NAME] Peanut Butte…" at bounding box center [416, 199] width 749 height 646
click at [812, 234] on div at bounding box center [416, 226] width 832 height 452
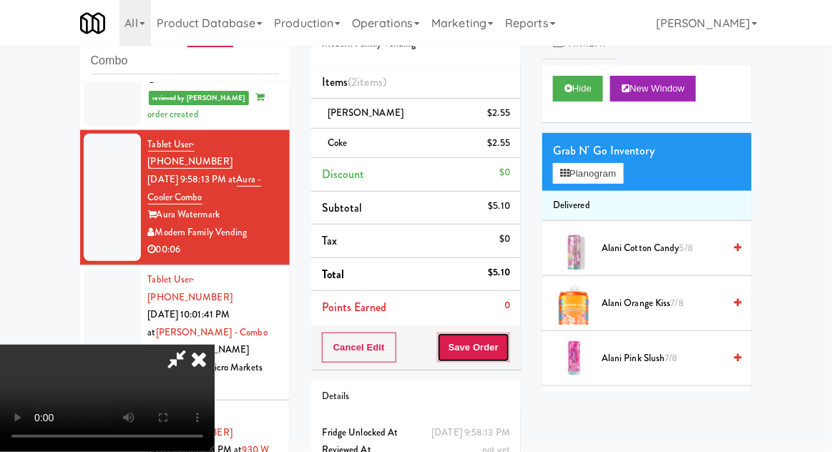
click at [505, 349] on button "Save Order" at bounding box center [473, 348] width 73 height 30
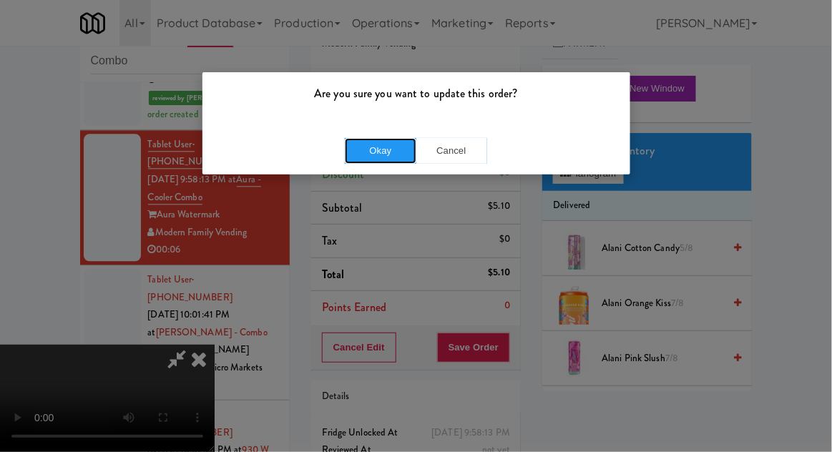
click at [372, 161] on button "Okay" at bounding box center [381, 151] width 72 height 26
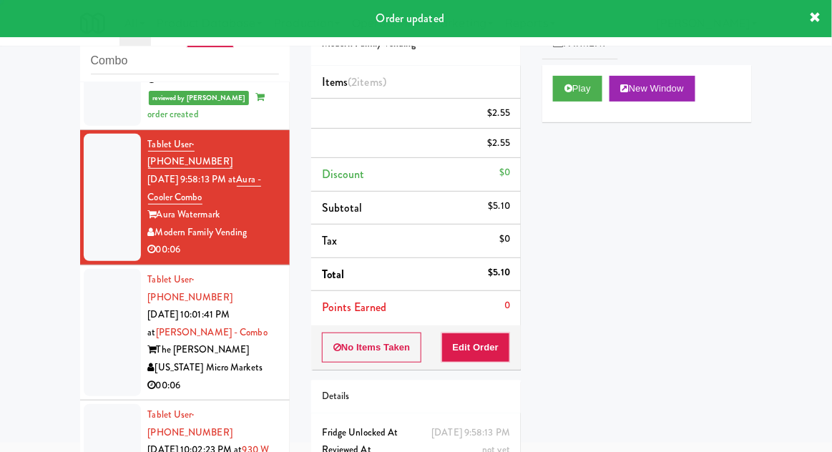
click at [93, 269] on div at bounding box center [112, 332] width 57 height 127
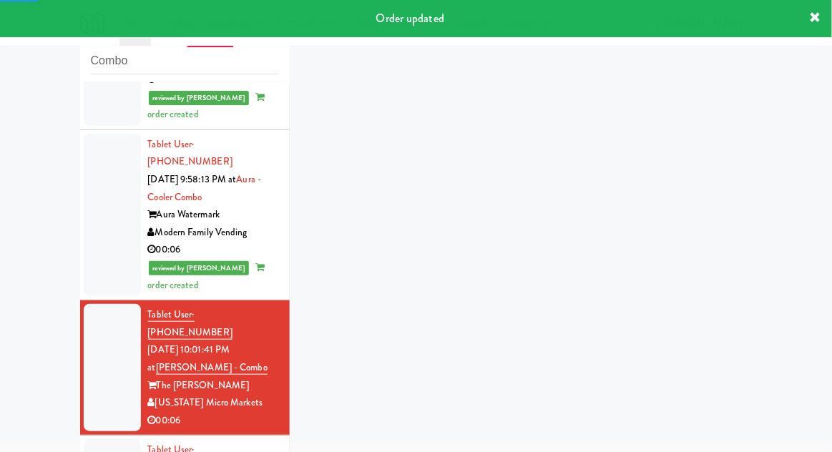
scroll to position [857, 0]
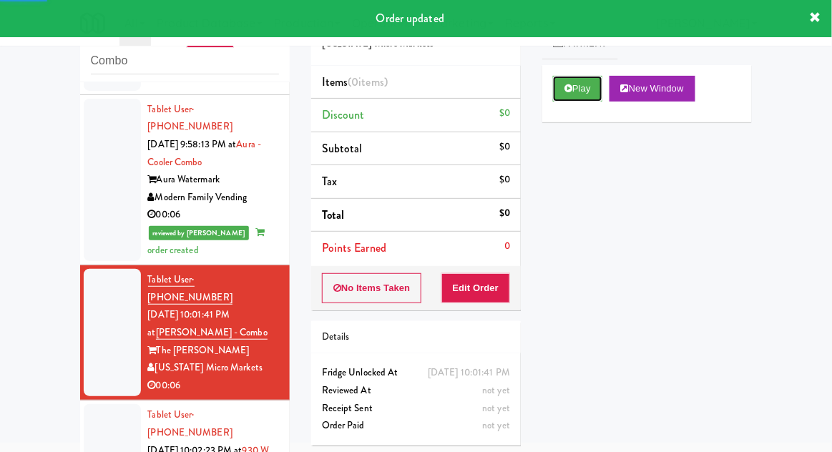
click at [578, 84] on button "Play" at bounding box center [577, 89] width 49 height 26
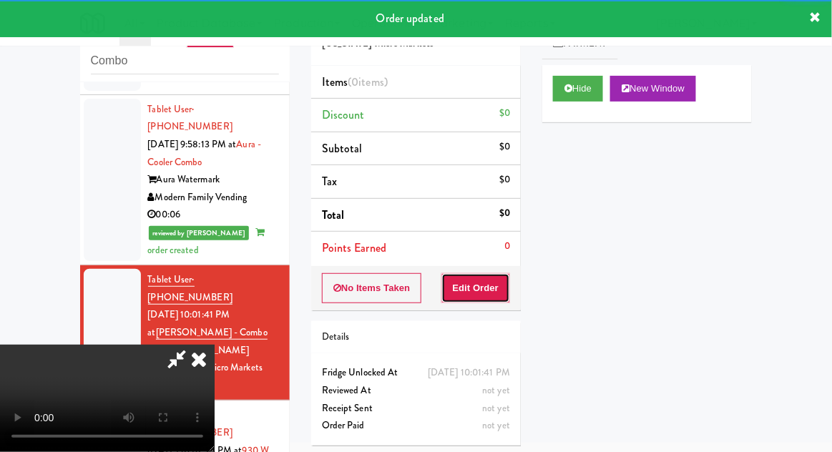
click at [505, 277] on button "Edit Order" at bounding box center [476, 288] width 69 height 30
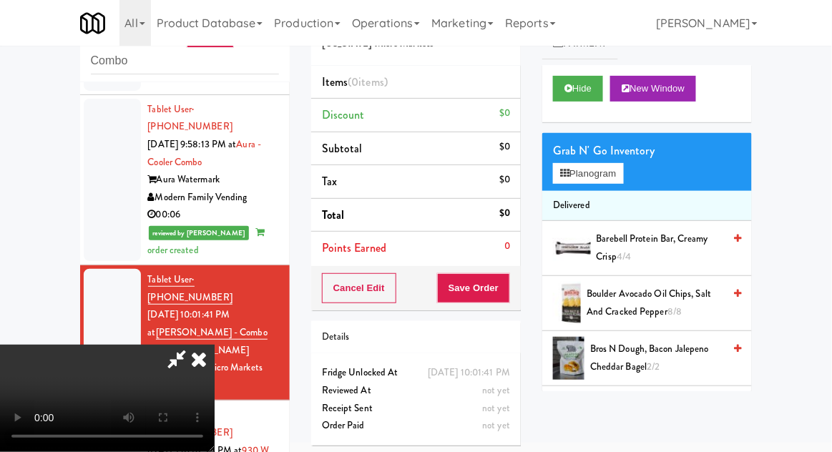
scroll to position [0, 0]
click at [613, 167] on button "Planogram" at bounding box center [588, 173] width 70 height 21
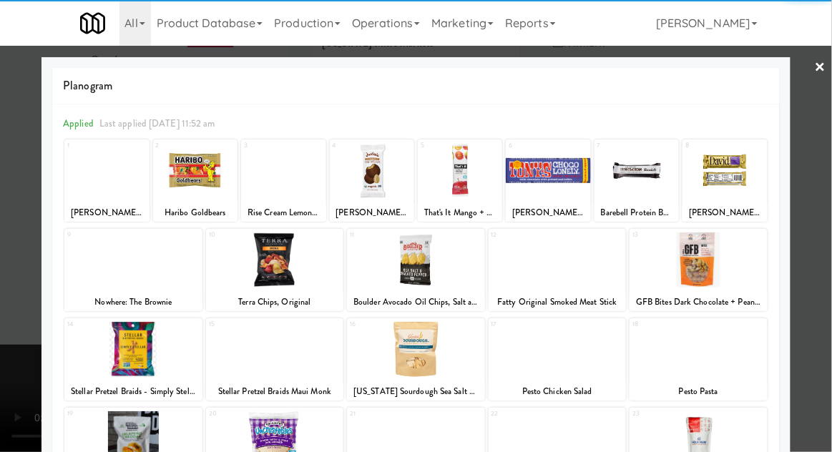
scroll to position [181, 0]
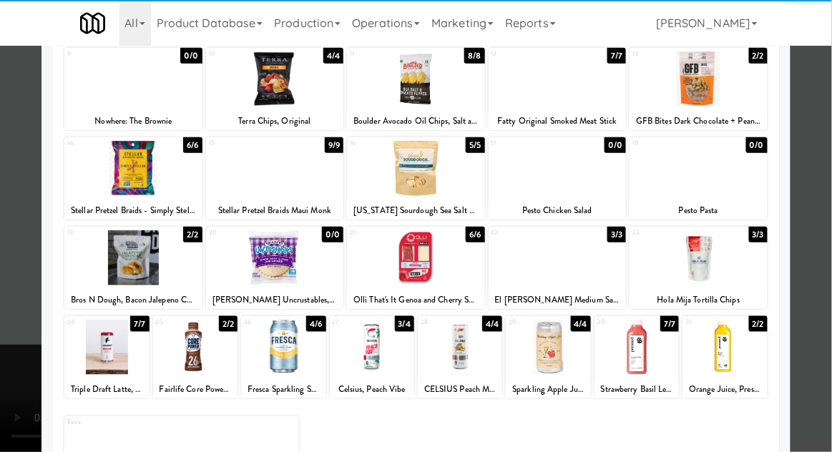
click at [265, 369] on div at bounding box center [283, 347] width 84 height 55
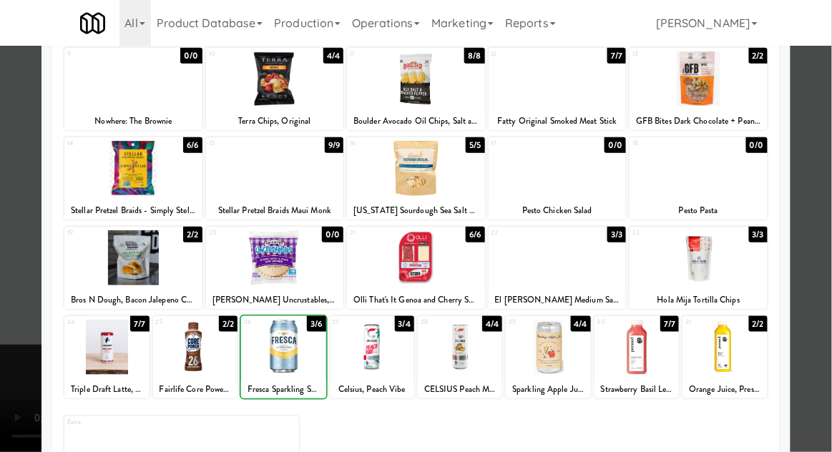
click at [822, 281] on div at bounding box center [416, 226] width 832 height 452
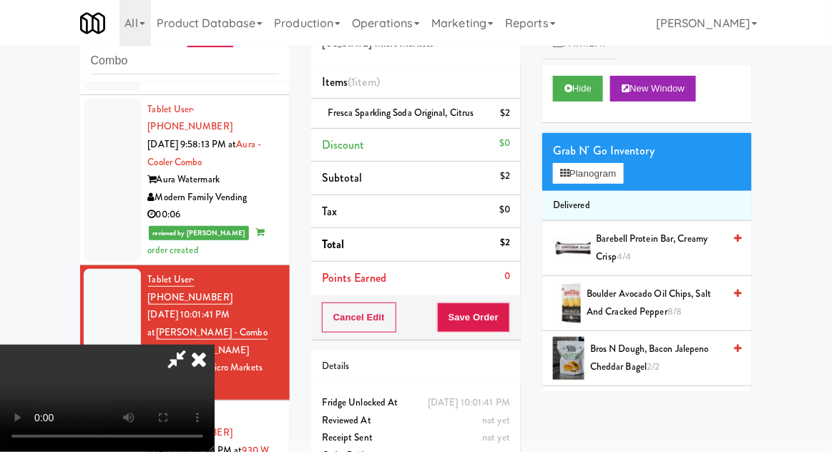
scroll to position [52, 0]
click at [505, 324] on button "Save Order" at bounding box center [473, 318] width 73 height 30
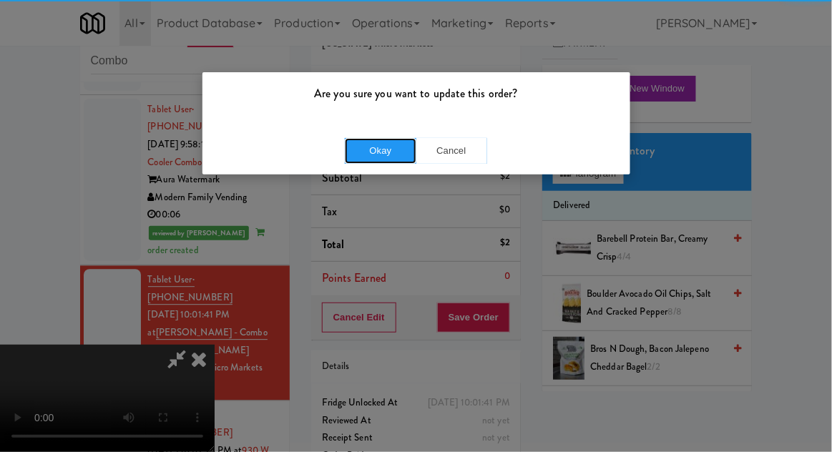
click at [368, 159] on button "Okay" at bounding box center [381, 151] width 72 height 26
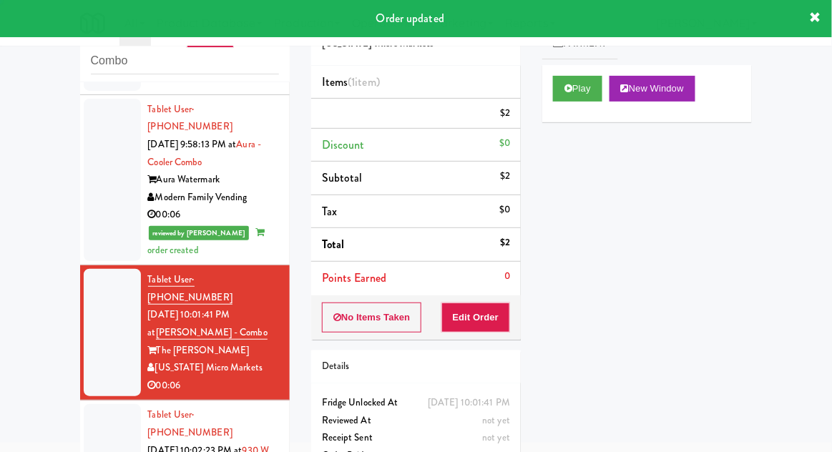
scroll to position [0, 0]
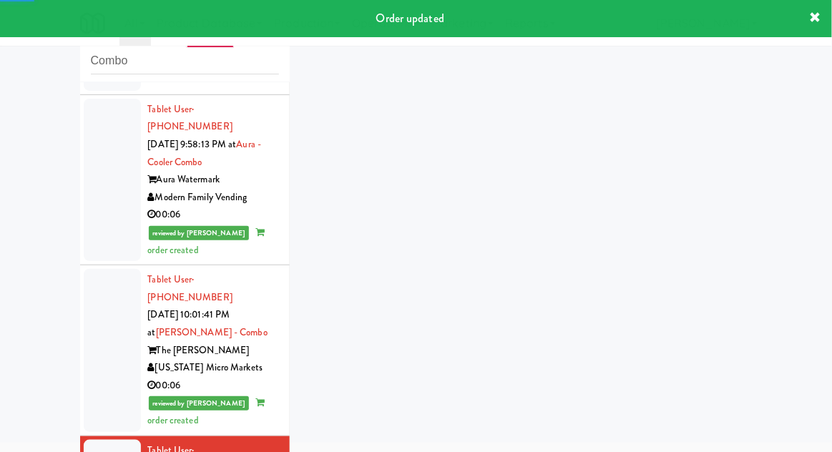
scroll to position [893, 0]
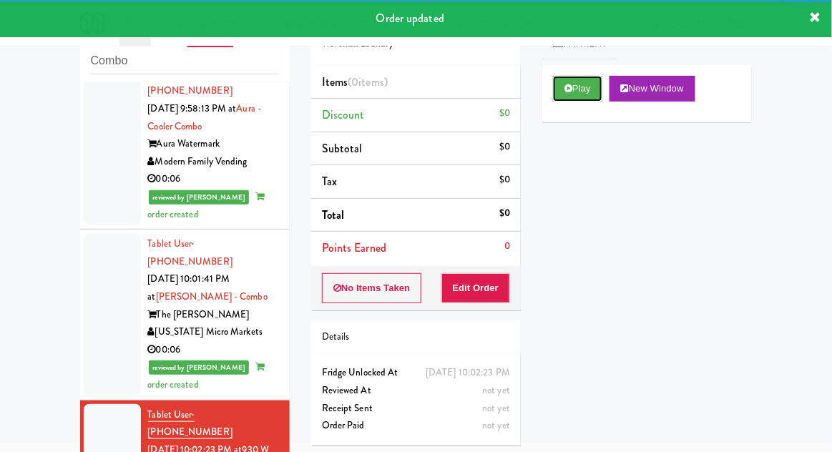
click at [587, 97] on button "Play" at bounding box center [577, 89] width 49 height 26
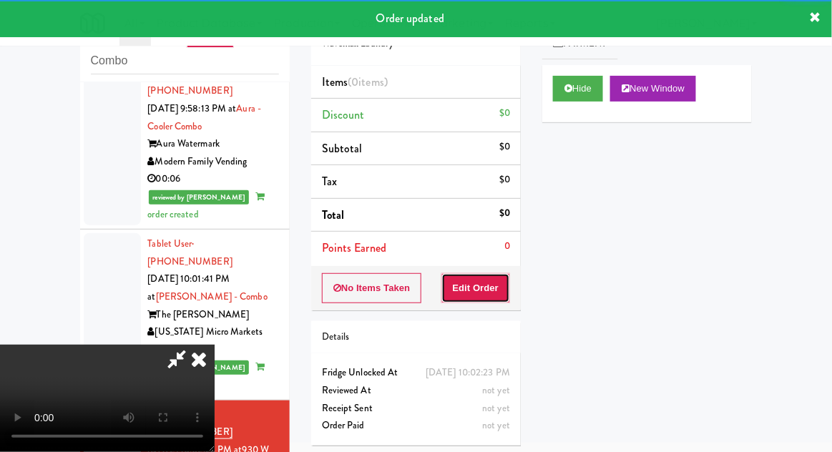
click at [492, 281] on button "Edit Order" at bounding box center [476, 288] width 69 height 30
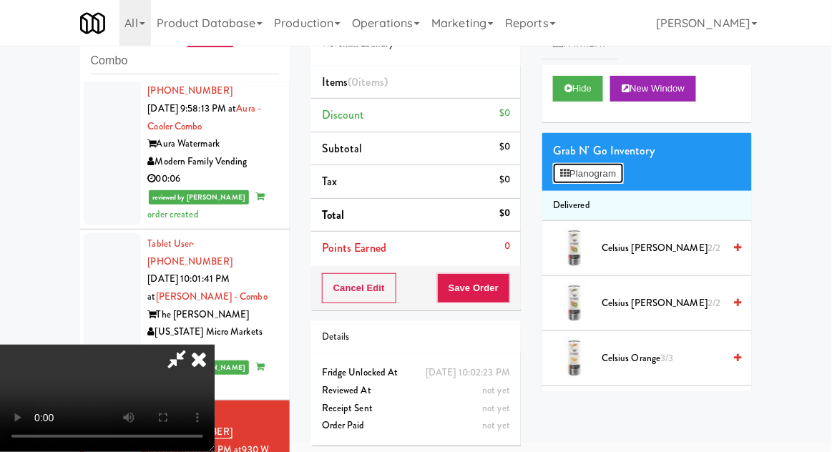
click at [619, 174] on button "Planogram" at bounding box center [588, 173] width 70 height 21
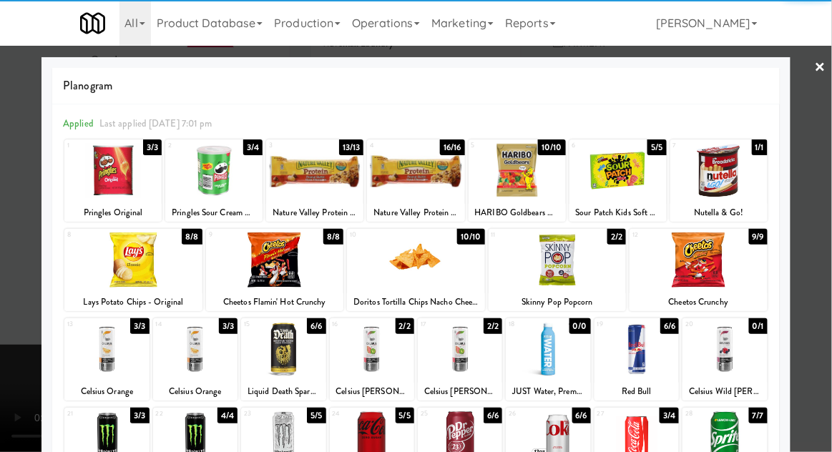
click at [94, 361] on div at bounding box center [106, 349] width 84 height 55
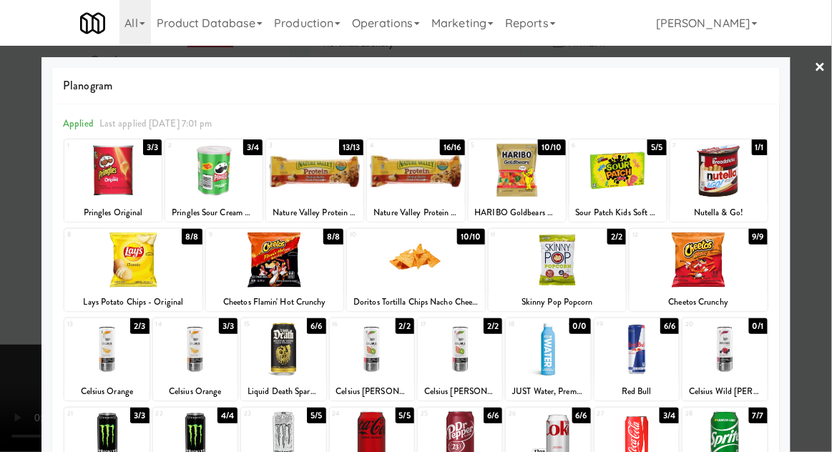
click at [811, 301] on div at bounding box center [416, 226] width 832 height 452
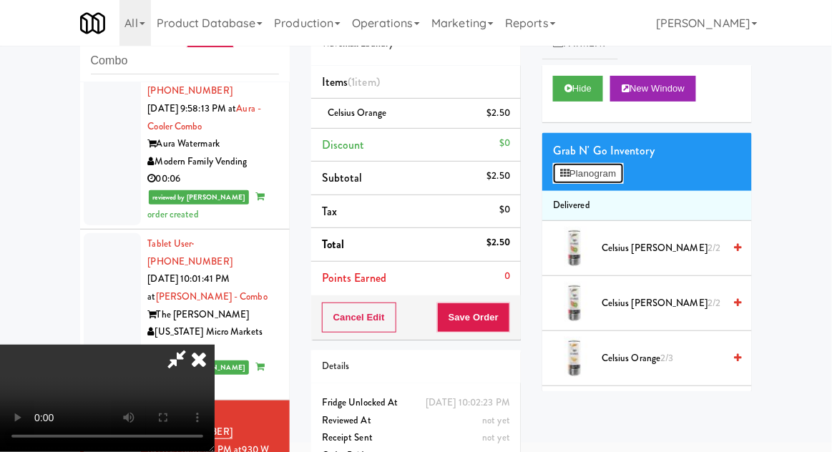
click at [617, 163] on button "Planogram" at bounding box center [588, 173] width 70 height 21
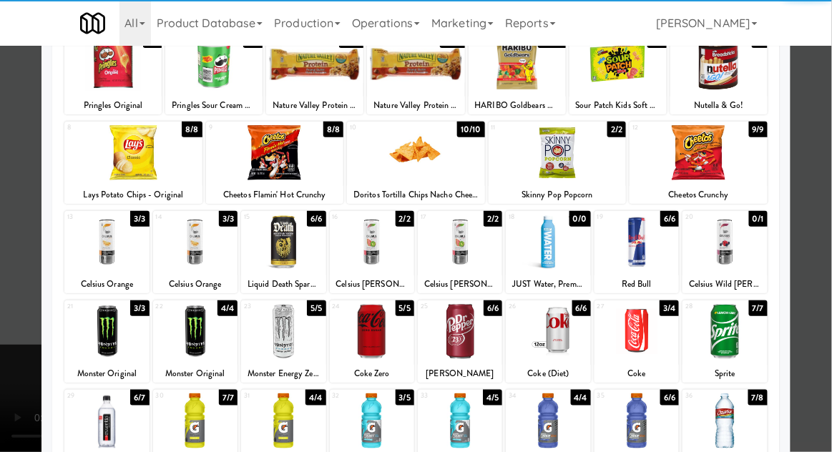
scroll to position [126, 0]
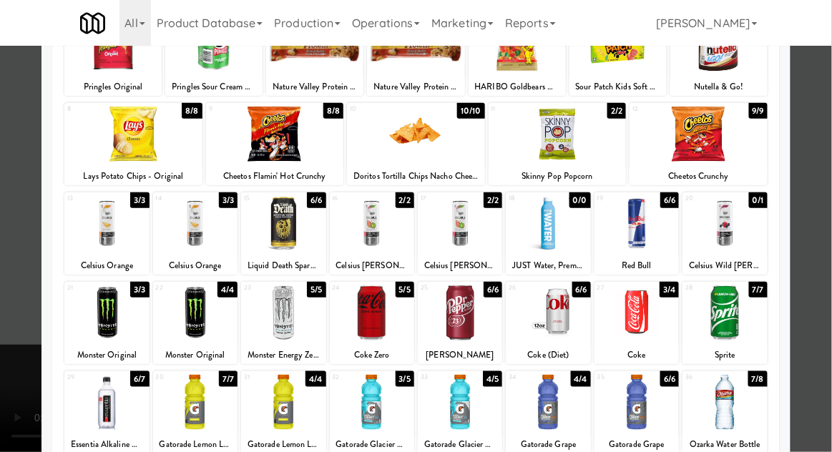
click at [788, 238] on div "Planogram Applied Last applied [DATE] 7:01 pm 1 3/3 Pringles Original 2 3/4 Pri…" at bounding box center [416, 254] width 749 height 646
click at [808, 251] on div at bounding box center [416, 226] width 832 height 452
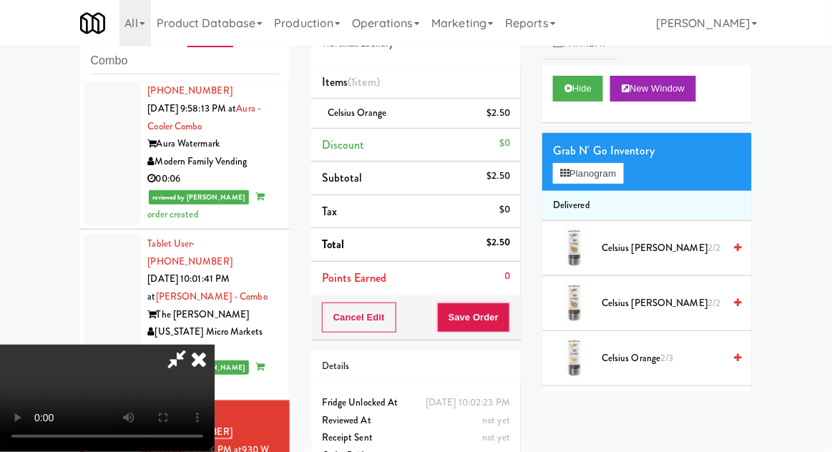
click at [519, 314] on div "Cancel Edit Save Order" at bounding box center [416, 318] width 210 height 44
click at [510, 328] on button "Save Order" at bounding box center [473, 318] width 73 height 30
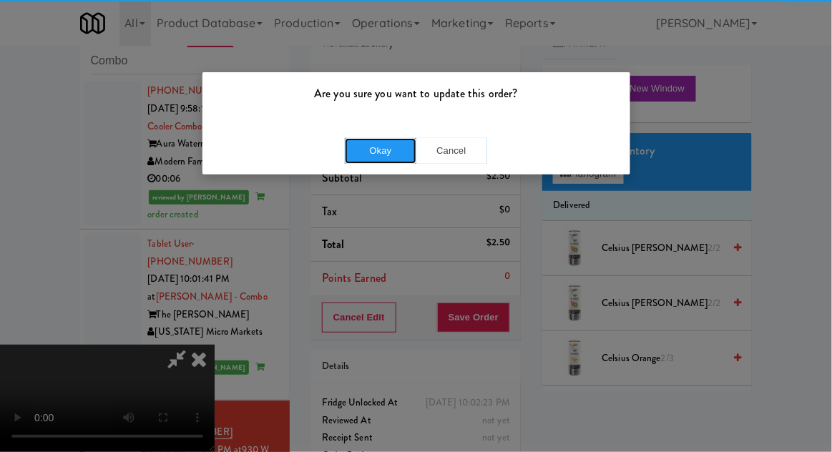
click at [351, 161] on button "Okay" at bounding box center [381, 151] width 72 height 26
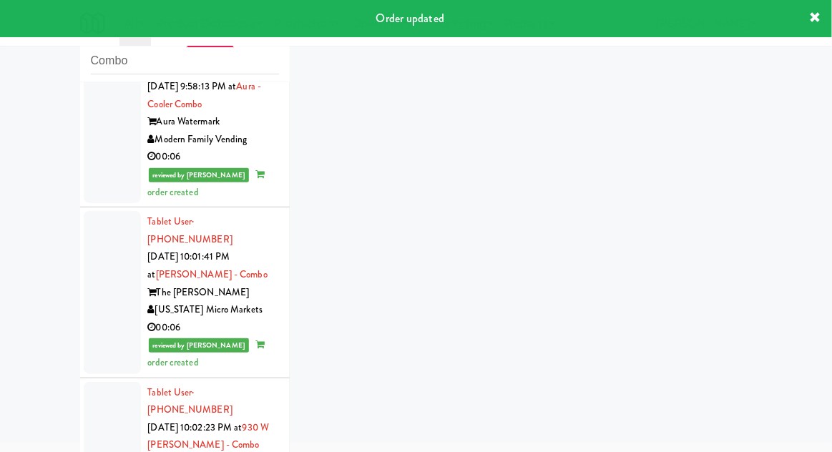
scroll to position [928, 0]
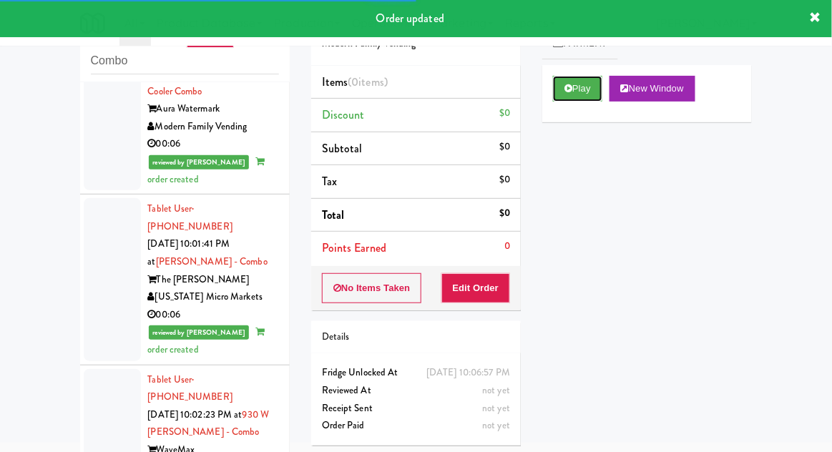
click at [584, 94] on button "Play" at bounding box center [577, 89] width 49 height 26
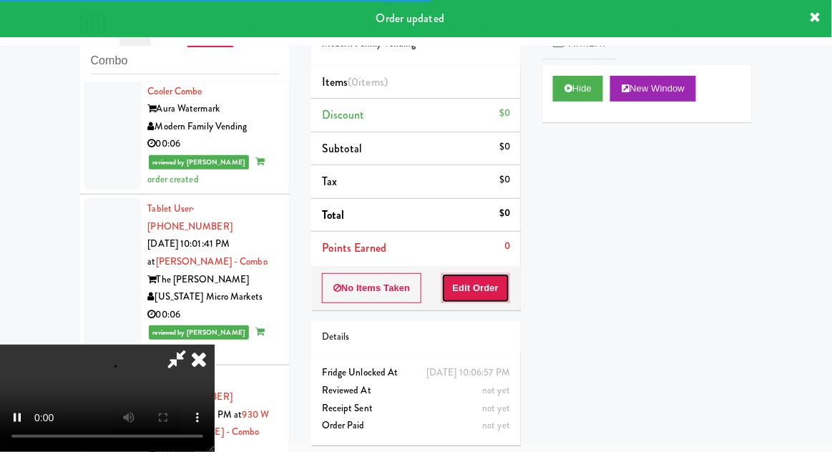
click at [480, 274] on button "Edit Order" at bounding box center [476, 288] width 69 height 30
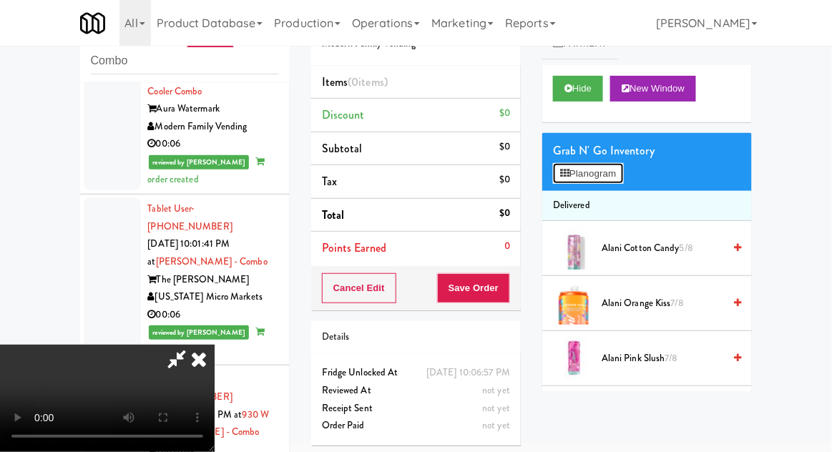
click at [607, 175] on button "Planogram" at bounding box center [588, 173] width 70 height 21
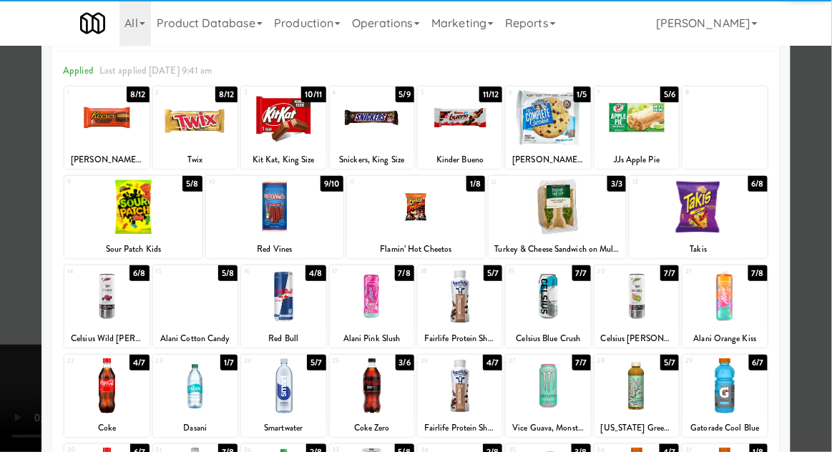
scroll to position [54, 0]
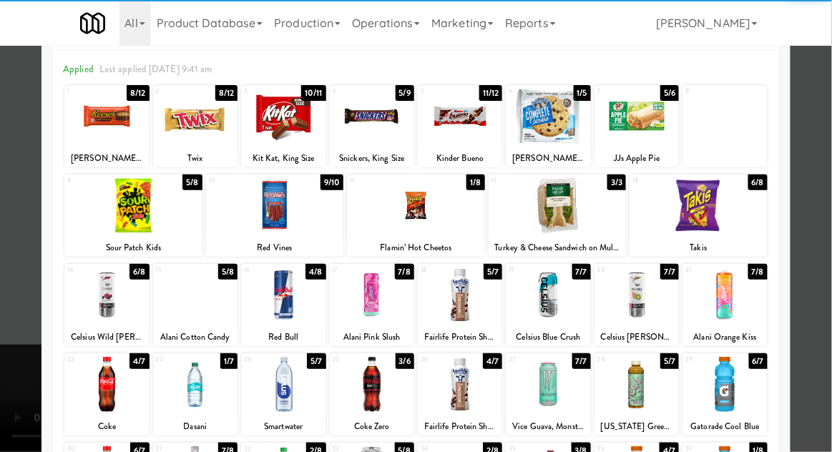
click at [561, 390] on div at bounding box center [548, 384] width 84 height 55
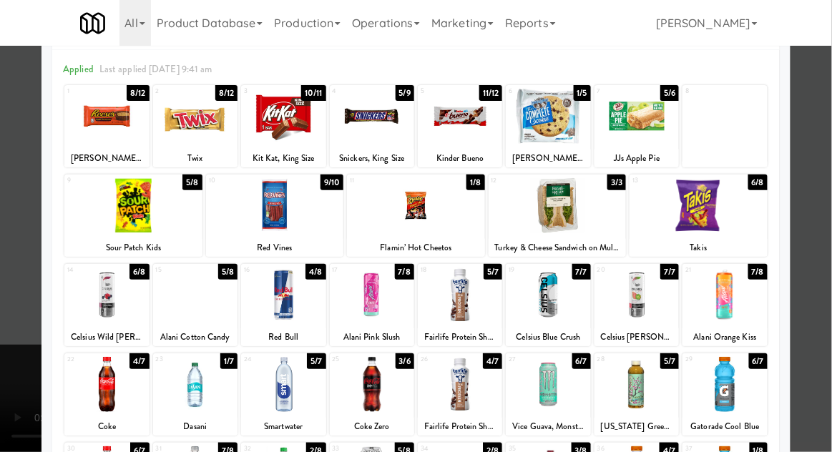
click at [16, 333] on div at bounding box center [416, 226] width 832 height 452
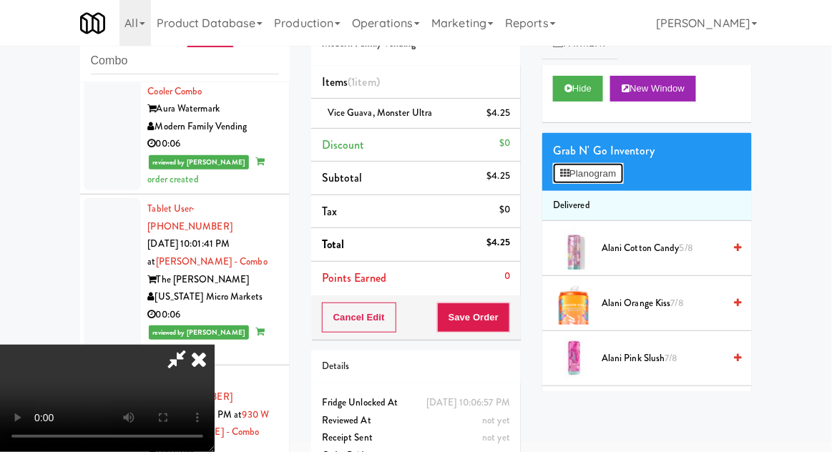
click at [608, 165] on button "Planogram" at bounding box center [588, 173] width 70 height 21
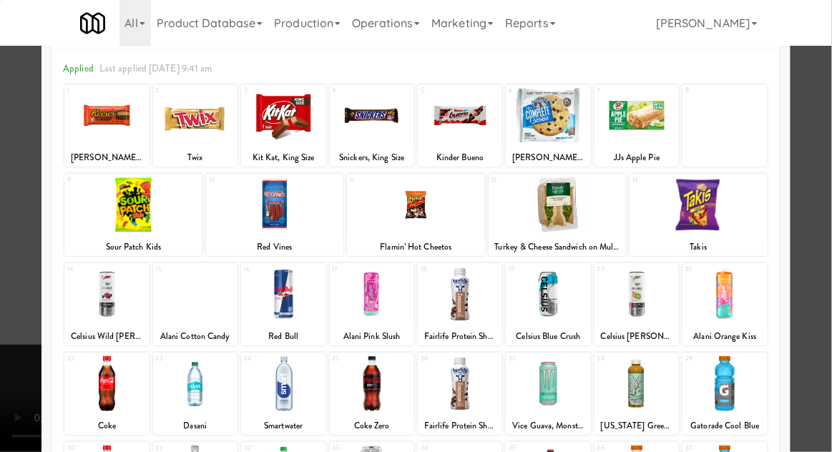
scroll to position [181, 0]
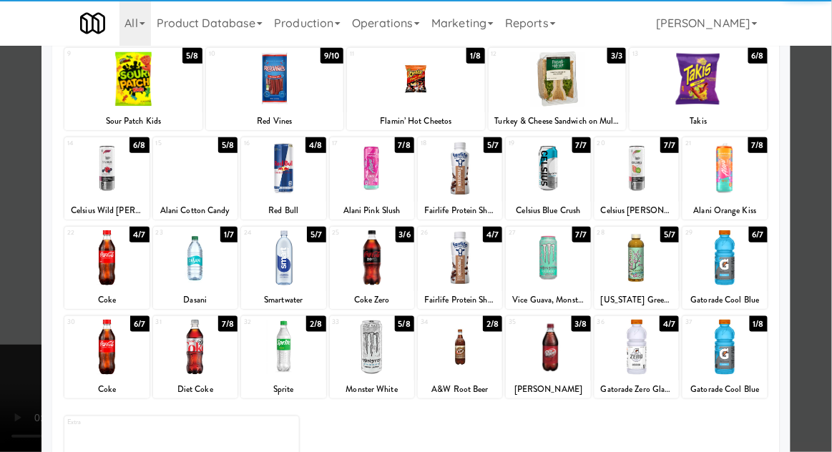
click at [359, 355] on div at bounding box center [372, 347] width 84 height 55
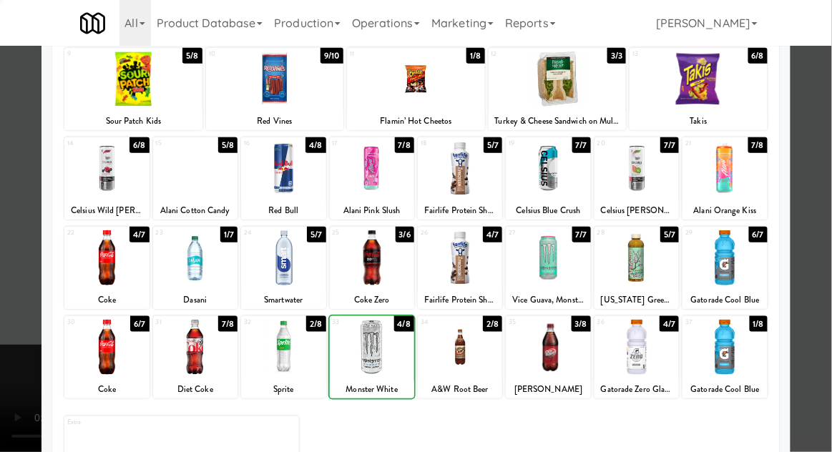
click at [817, 312] on div at bounding box center [416, 226] width 832 height 452
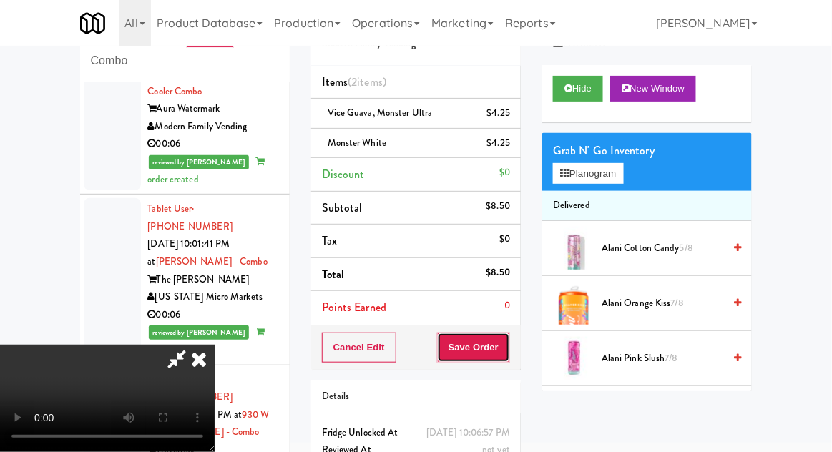
click at [508, 341] on button "Save Order" at bounding box center [473, 348] width 73 height 30
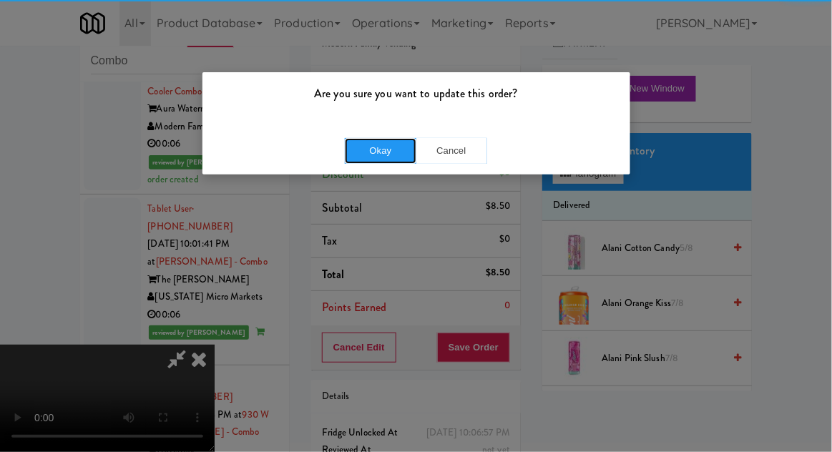
click at [364, 160] on button "Okay" at bounding box center [381, 151] width 72 height 26
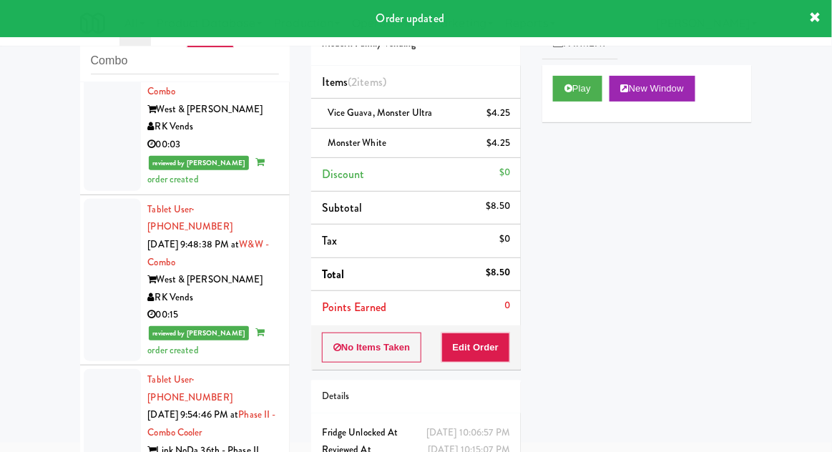
scroll to position [53, 0]
